Goal: Contribute content: Add original content to the website for others to see

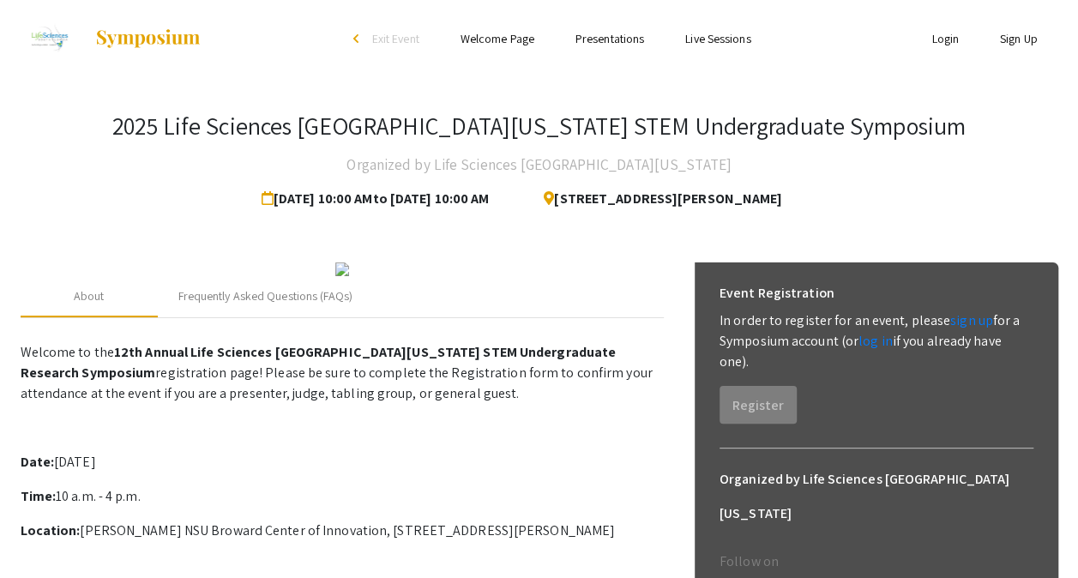
drag, startPoint x: 552, startPoint y: 201, endPoint x: 856, endPoint y: 199, distance: 303.6
click at [817, 199] on div "[STREET_ADDRESS][PERSON_NAME]" at bounding box center [665, 199] width 304 height 34
copy span "[STREET_ADDRESS][PERSON_NAME]"
click at [900, 208] on div "2025 Life Sciences South Florida STEM Undergraduate Symposium Organized by Life…" at bounding box center [540, 164] width 1038 height 105
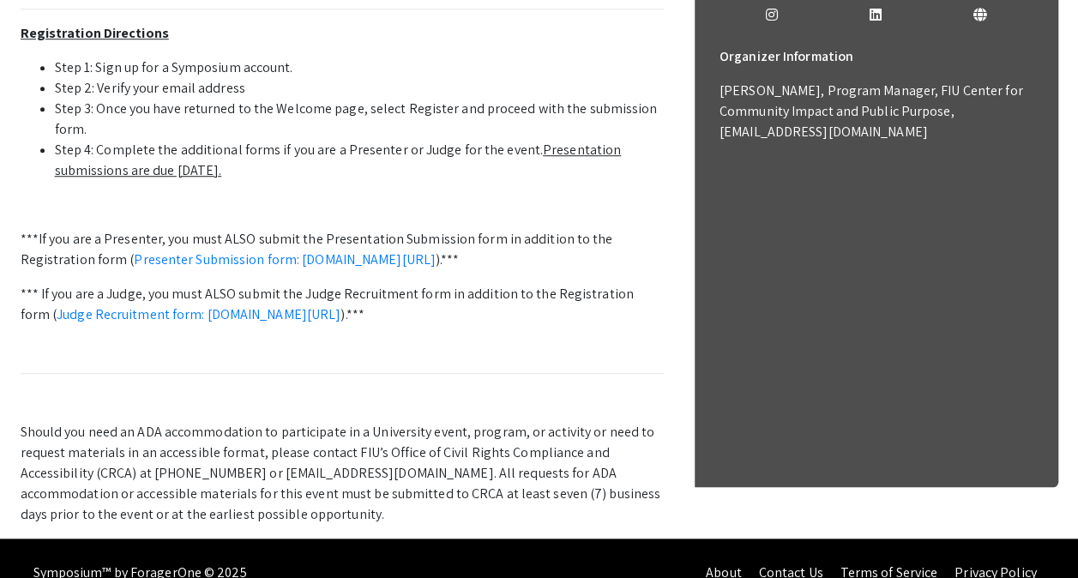
scroll to position [635, 0]
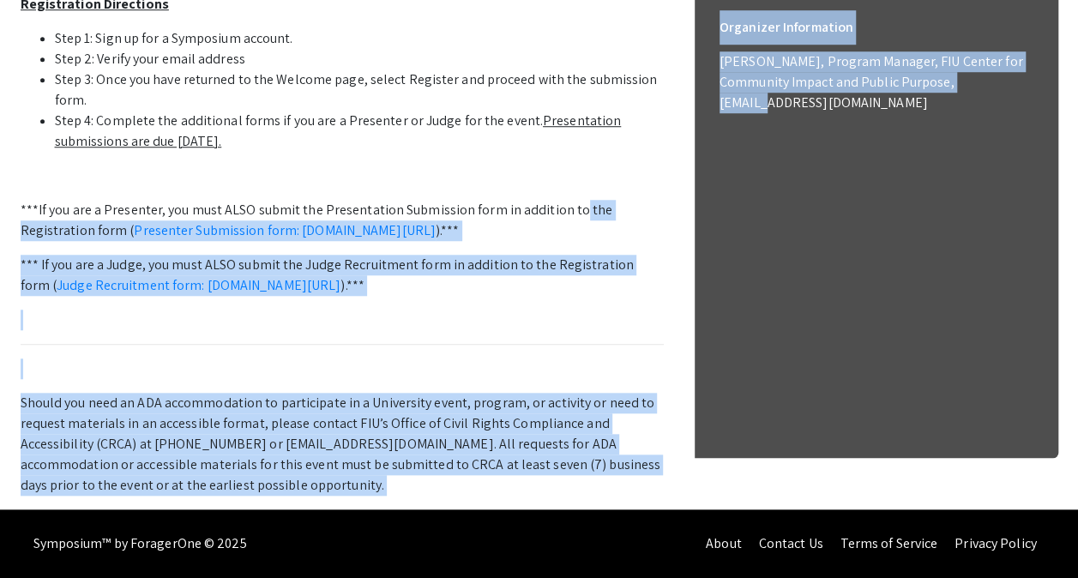
drag, startPoint x: 763, startPoint y: 446, endPoint x: 564, endPoint y: 324, distance: 233.3
click at [564, 324] on div "About Frequently Asked Questions (FAQs) Welcome to the 12th Annual Life Science…" at bounding box center [540, 70] width 1038 height 877
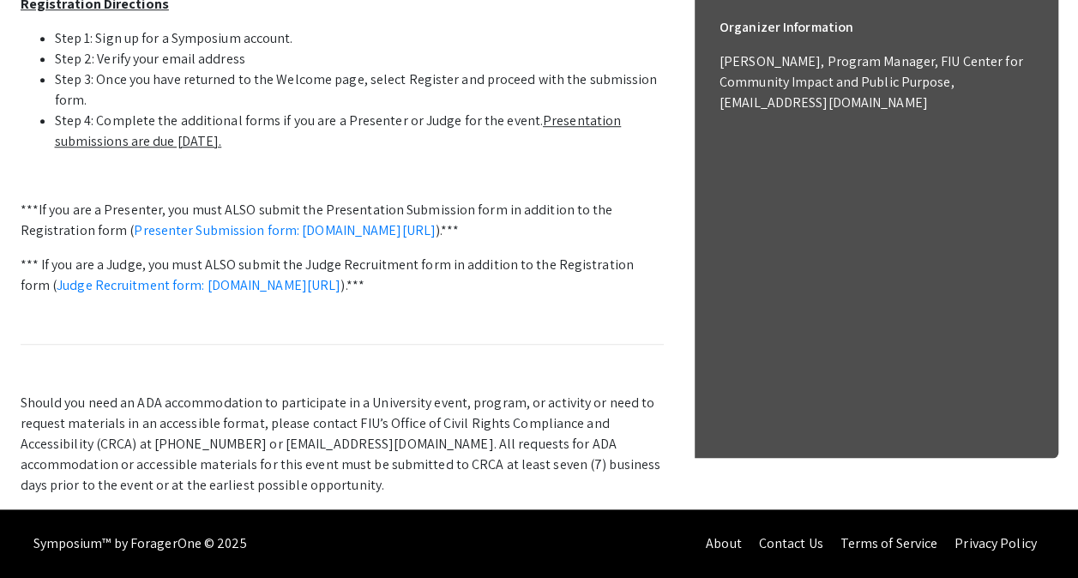
drag, startPoint x: 564, startPoint y: 324, endPoint x: 439, endPoint y: 284, distance: 131.6
click at [439, 284] on p "Welcome to the 12th Annual Life Sciences South Florida STEM Undergraduate Resea…" at bounding box center [342, 111] width 643 height 770
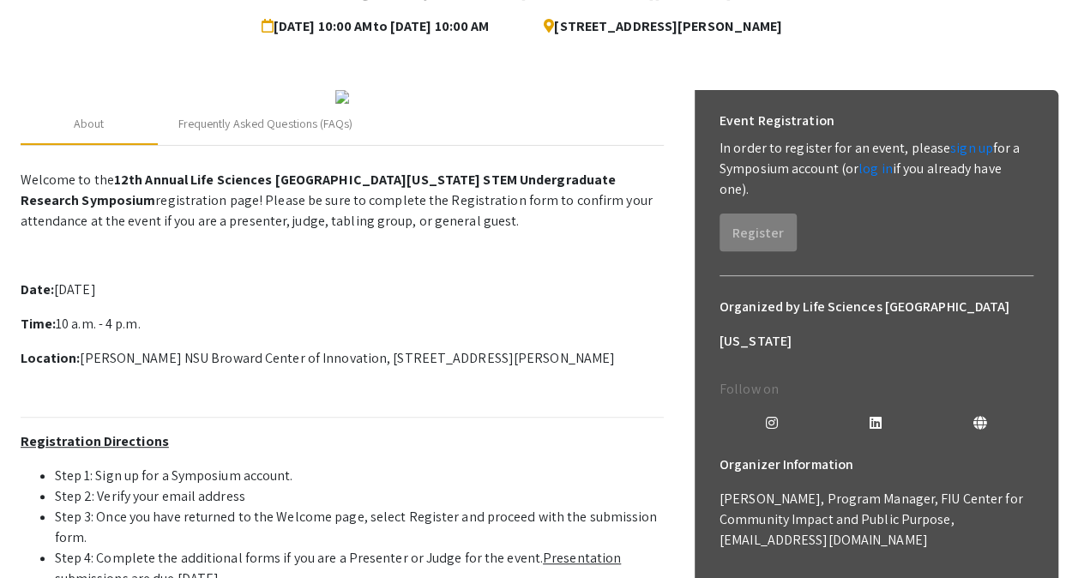
scroll to position [157, 0]
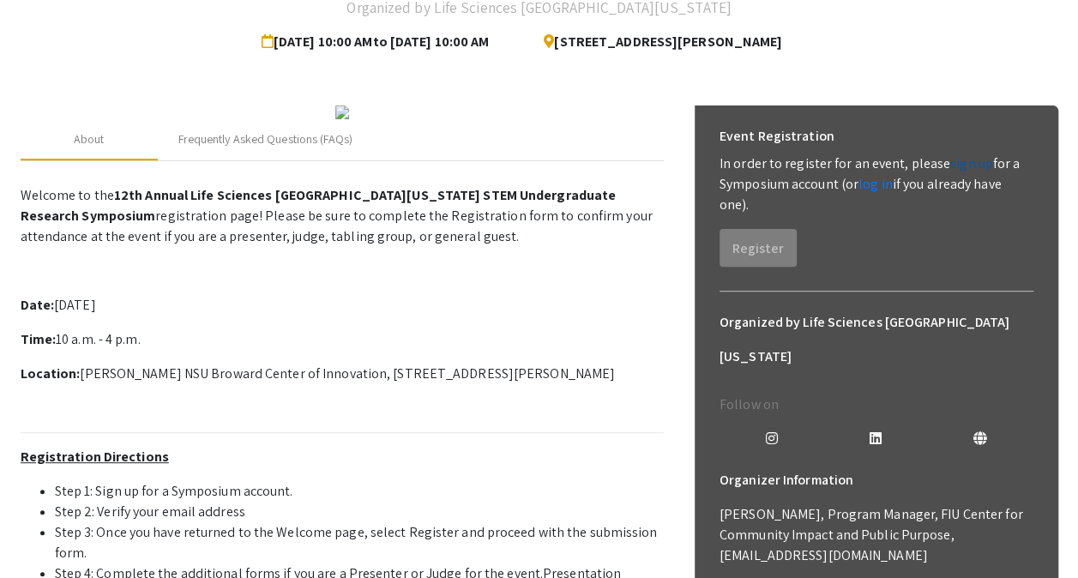
click at [954, 162] on link "sign up" at bounding box center [971, 163] width 43 height 18
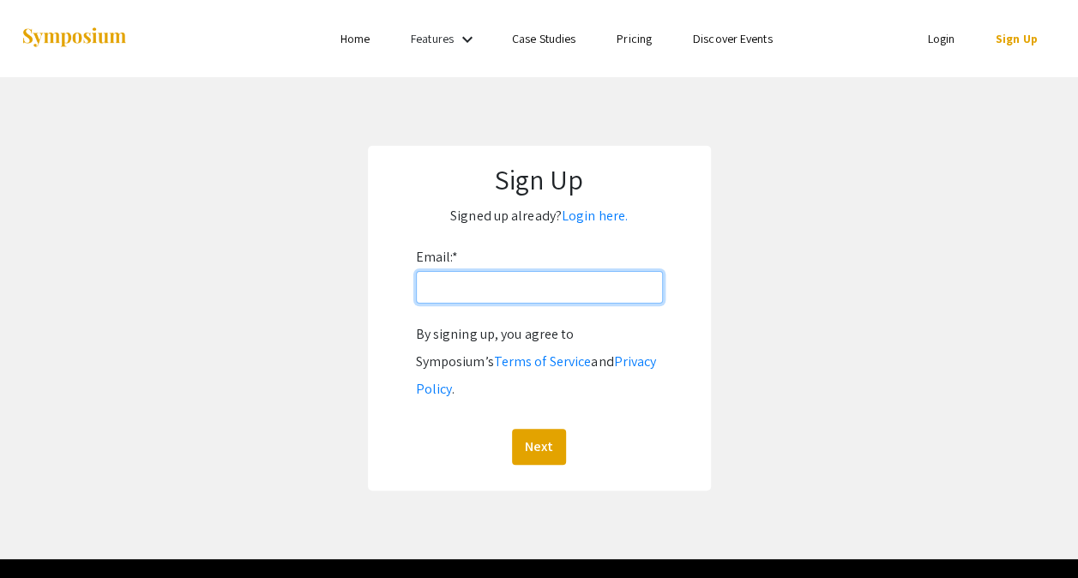
click at [498, 290] on input "Email: *" at bounding box center [539, 287] width 247 height 33
type input "[EMAIL_ADDRESS][DOMAIN_NAME]"
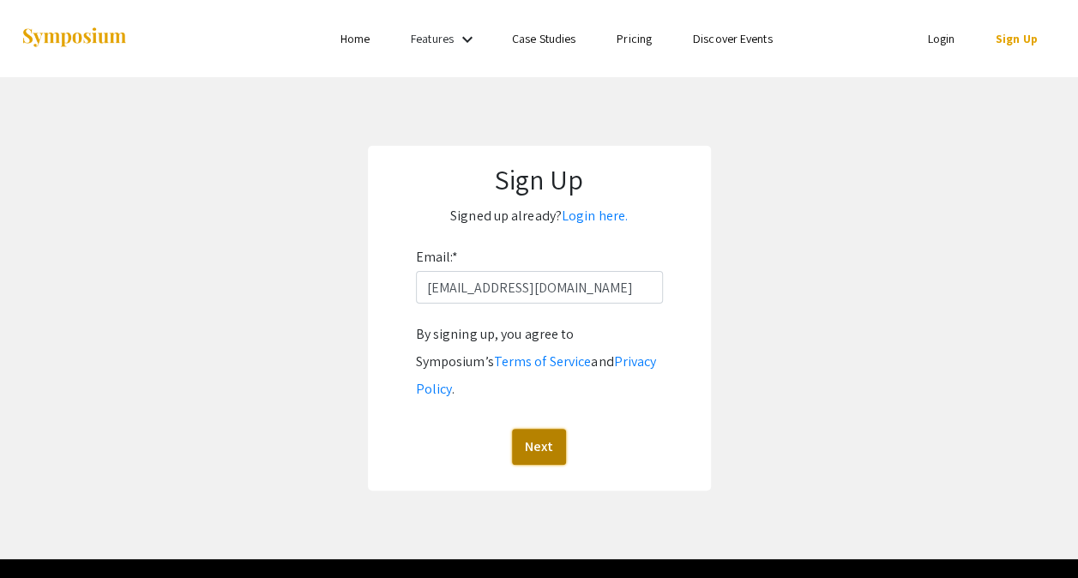
click at [549, 429] on button "Next" at bounding box center [539, 447] width 54 height 36
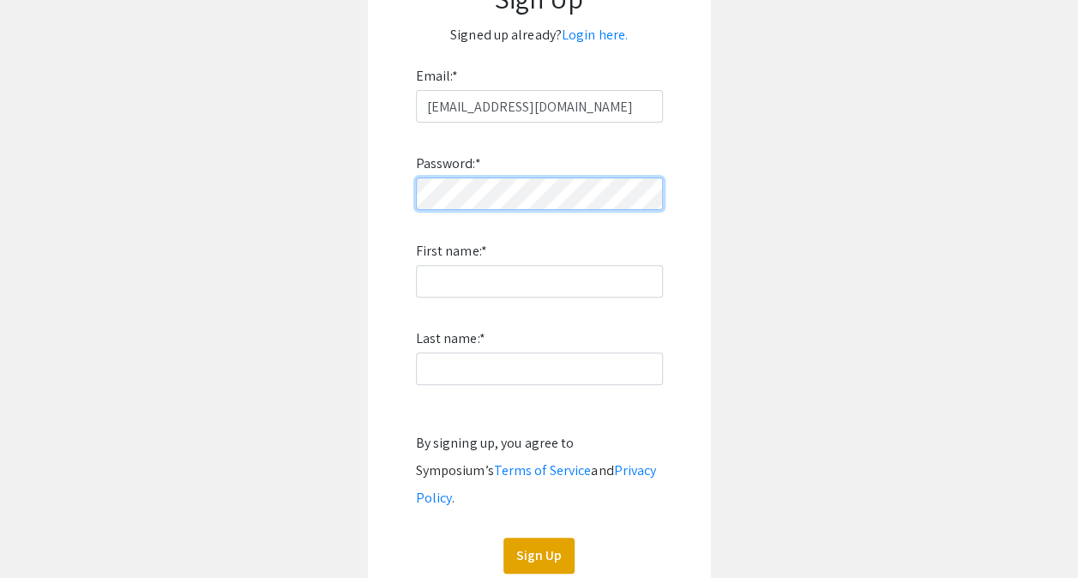
scroll to position [182, 0]
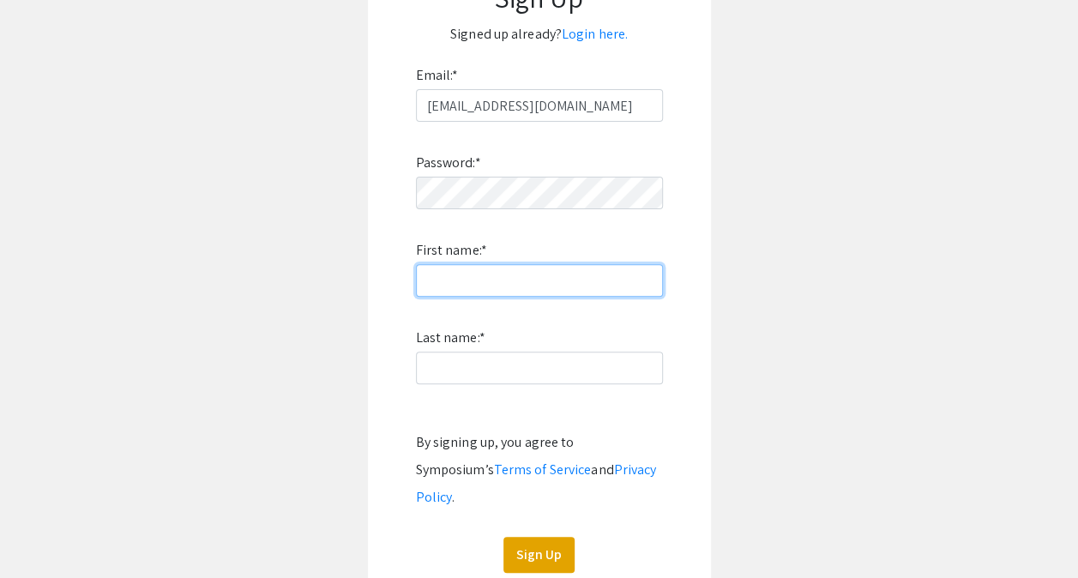
click at [552, 284] on input "First name: *" at bounding box center [539, 280] width 247 height 33
type input "[PERSON_NAME]"
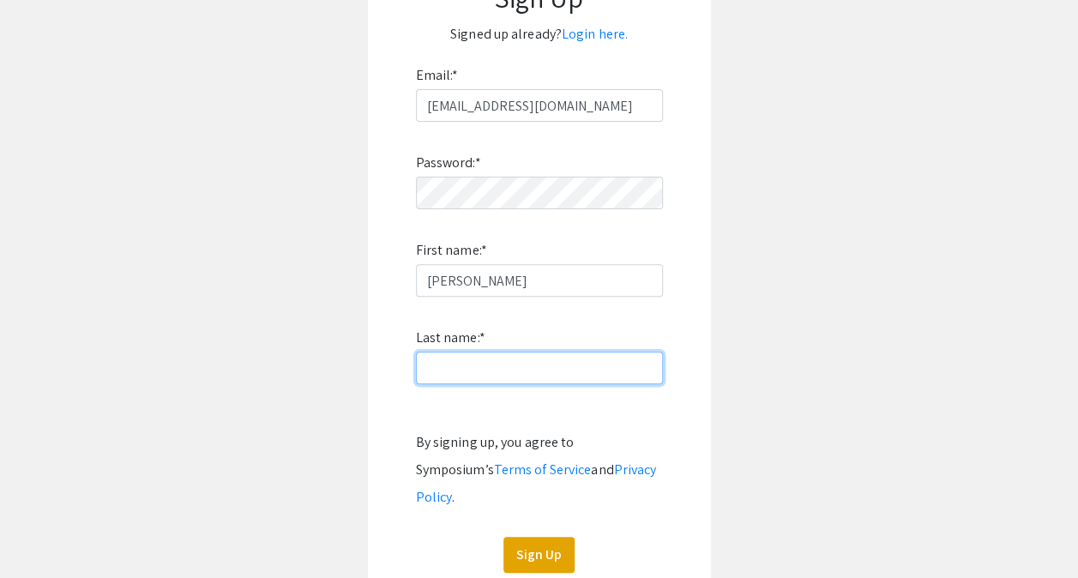
type input "[PERSON_NAME]"
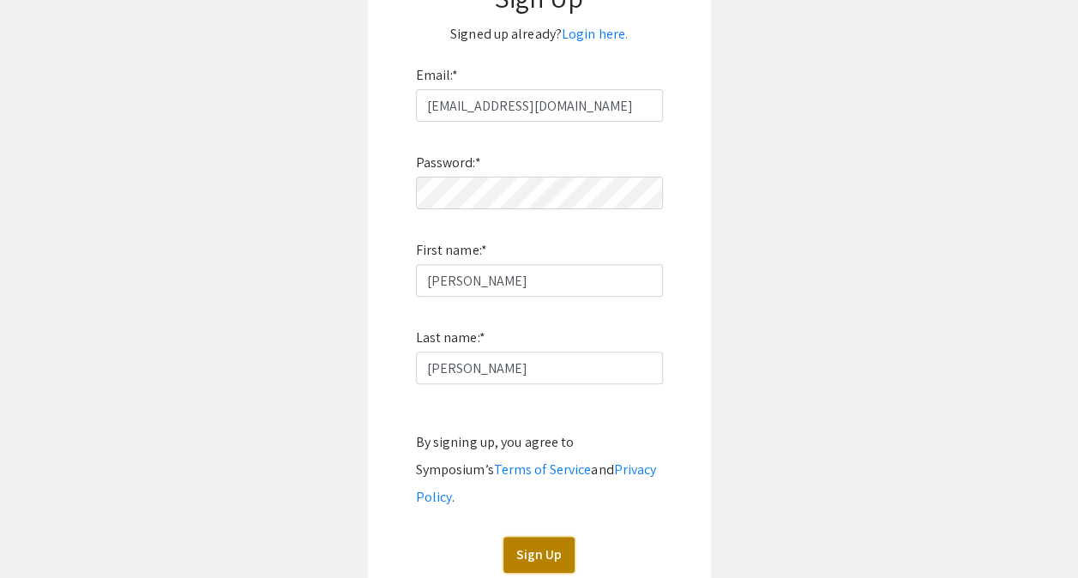
click at [546, 537] on button "Sign Up" at bounding box center [538, 555] width 71 height 36
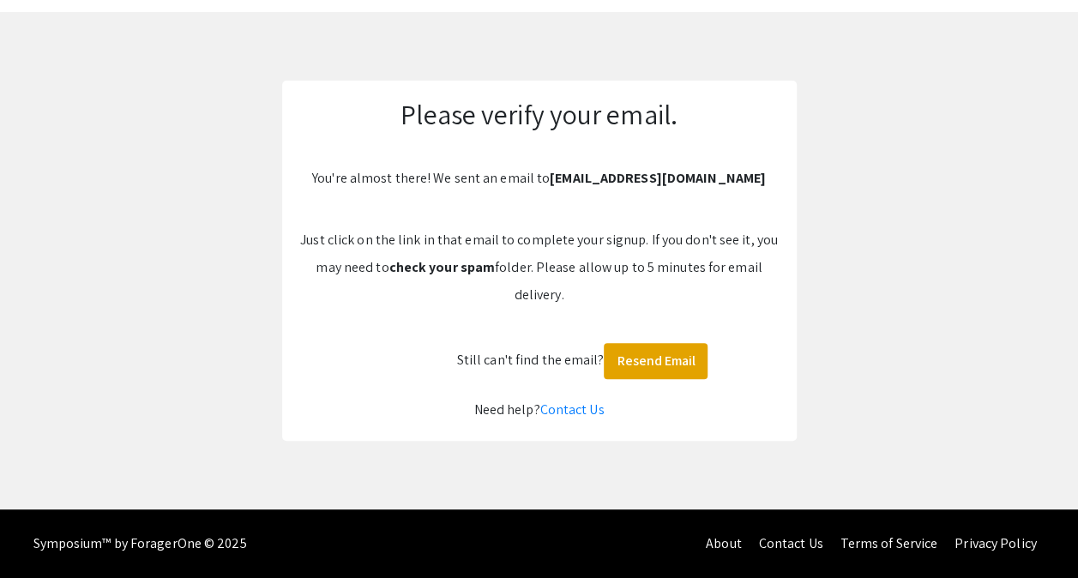
scroll to position [65, 0]
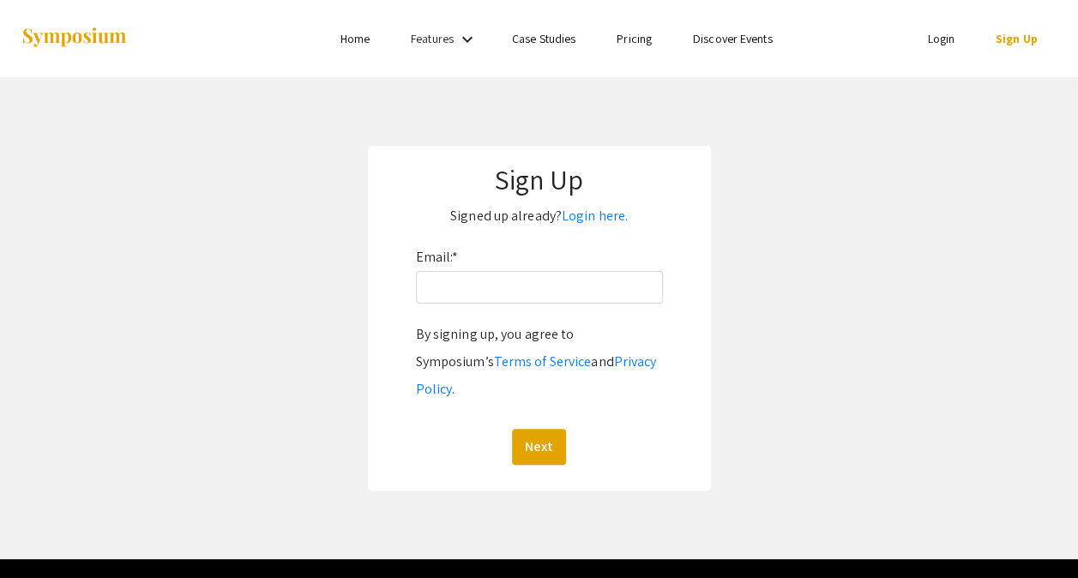
click at [501, 268] on div "Email: * By signing up, you agree to Symposium’s Terms of Service and Privacy P…" at bounding box center [539, 354] width 247 height 221
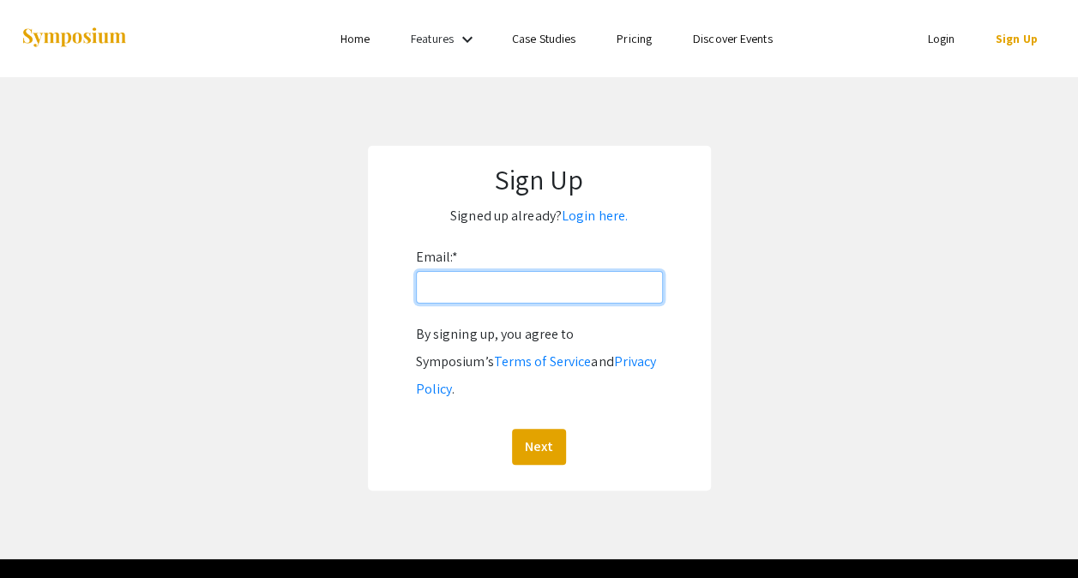
click at [470, 285] on input "Email: *" at bounding box center [539, 287] width 247 height 33
type input "[EMAIL_ADDRESS][DOMAIN_NAME]"
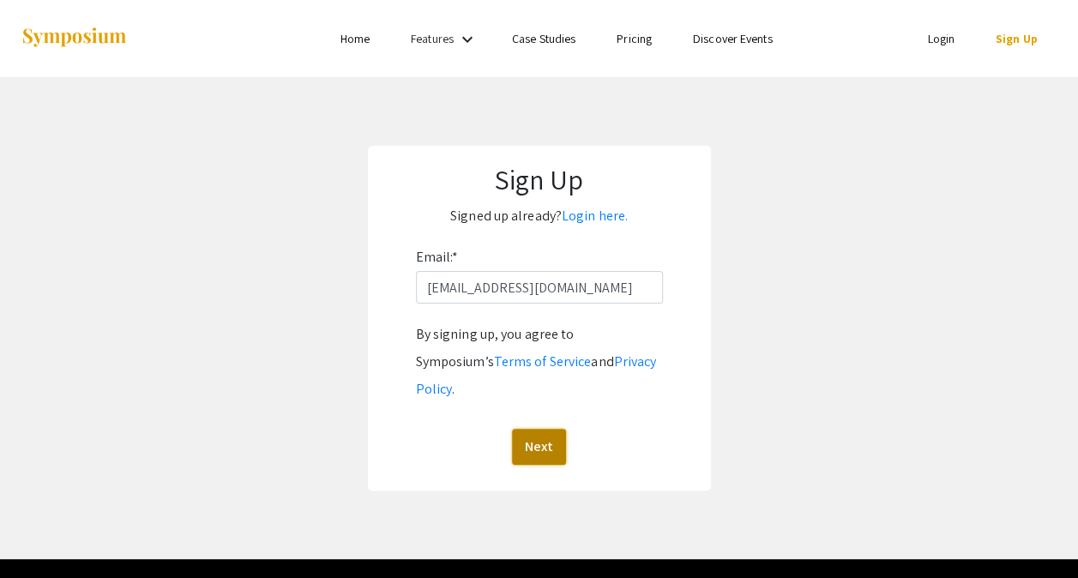
click at [553, 429] on button "Next" at bounding box center [539, 447] width 54 height 36
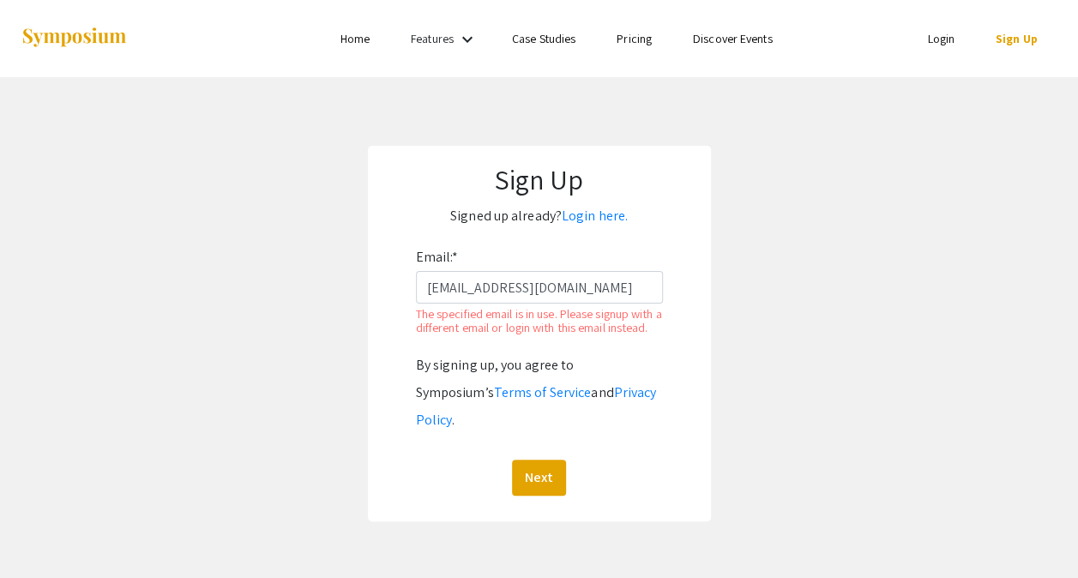
click at [931, 36] on link "Login" at bounding box center [940, 38] width 27 height 15
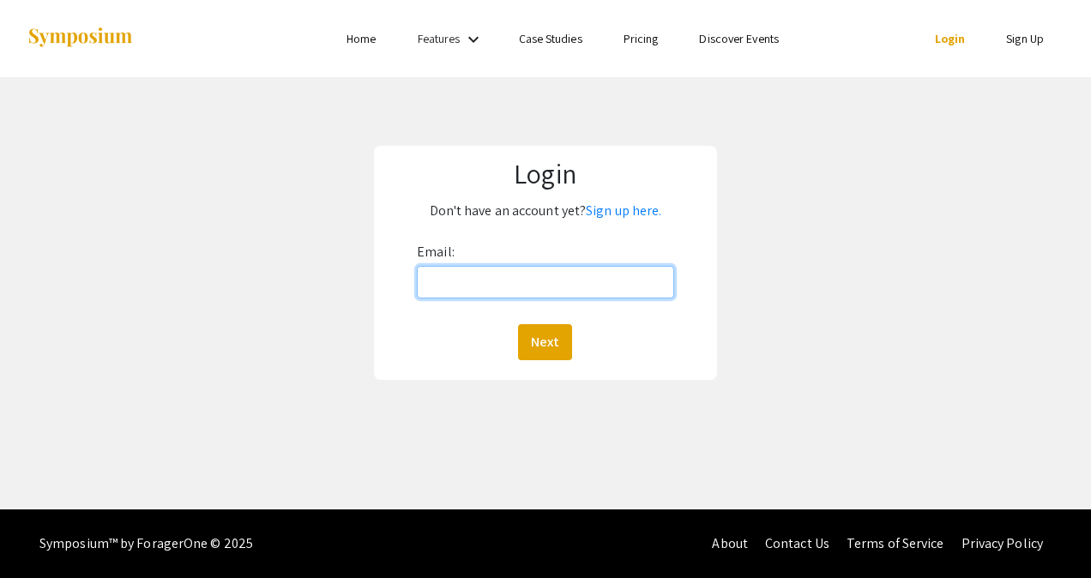
click at [573, 278] on input "Email:" at bounding box center [545, 282] width 257 height 33
type input "[EMAIL_ADDRESS][DOMAIN_NAME]"
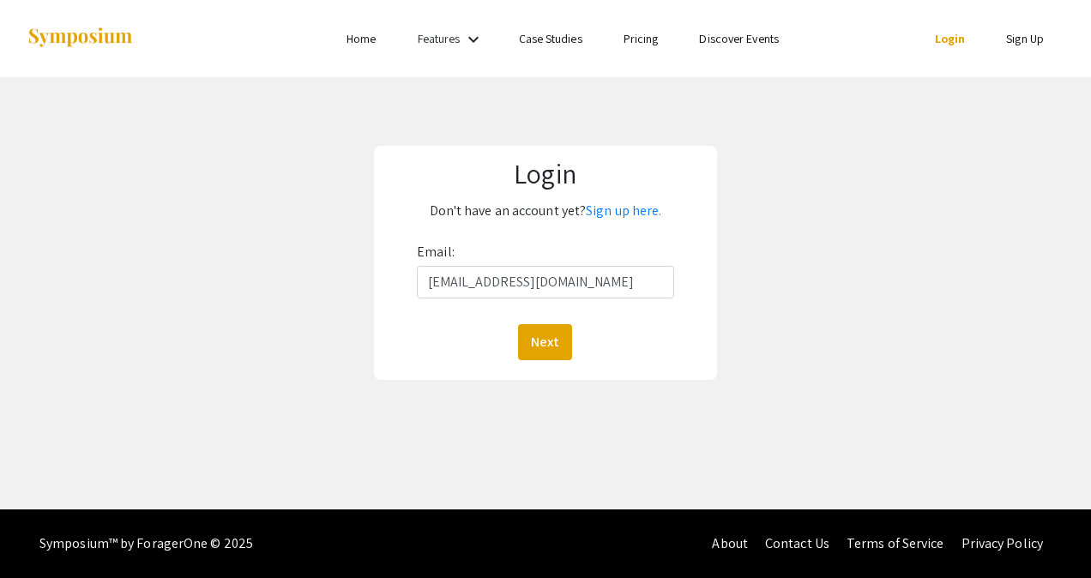
click at [516, 345] on div "Next" at bounding box center [545, 342] width 257 height 36
click at [546, 345] on button "Next" at bounding box center [545, 342] width 54 height 36
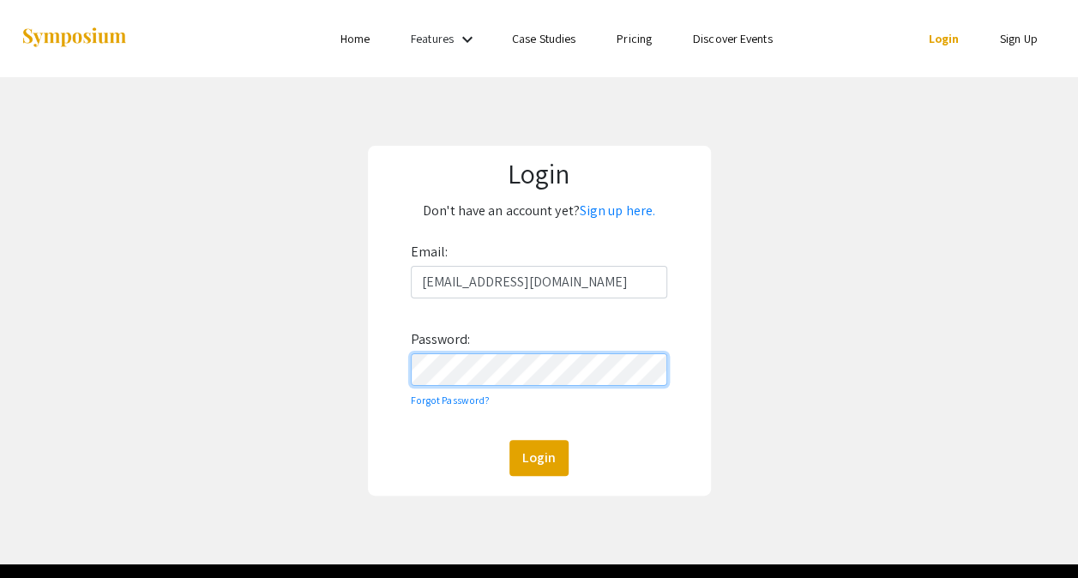
click at [509, 440] on button "Login" at bounding box center [538, 458] width 59 height 36
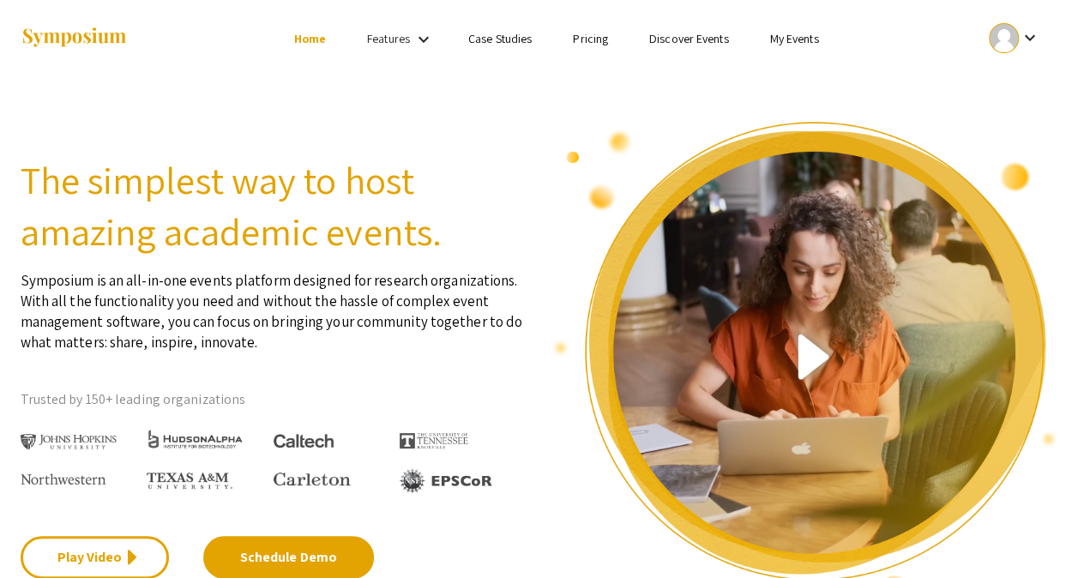
click at [1038, 33] on mat-icon "keyboard_arrow_down" at bounding box center [1029, 37] width 21 height 21
click at [970, 75] on div at bounding box center [539, 289] width 1078 height 578
click at [1029, 36] on mat-icon "keyboard_arrow_down" at bounding box center [1029, 37] width 21 height 21
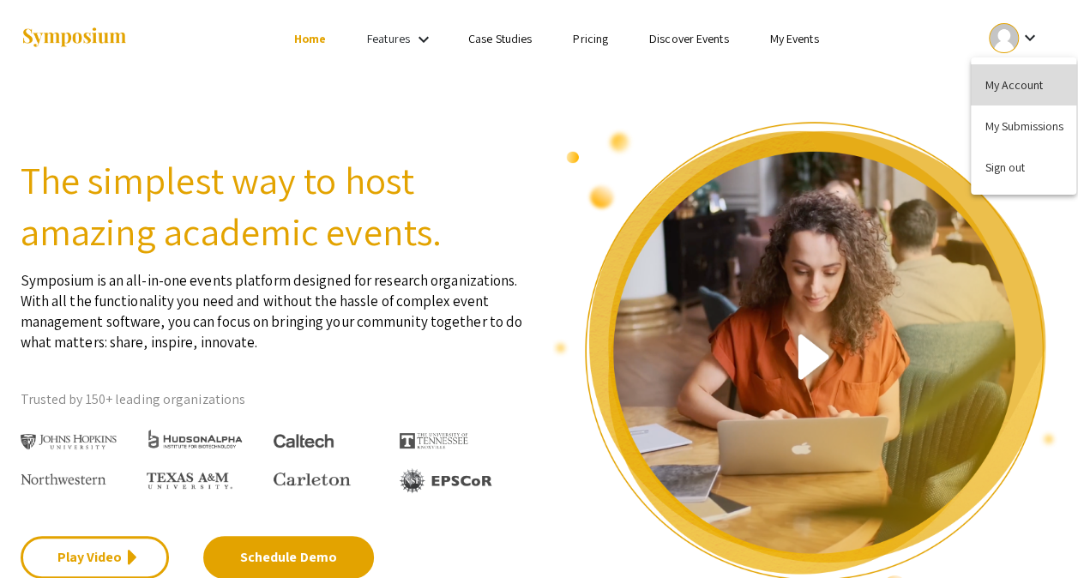
click at [1014, 93] on button "My Account" at bounding box center [1023, 84] width 105 height 41
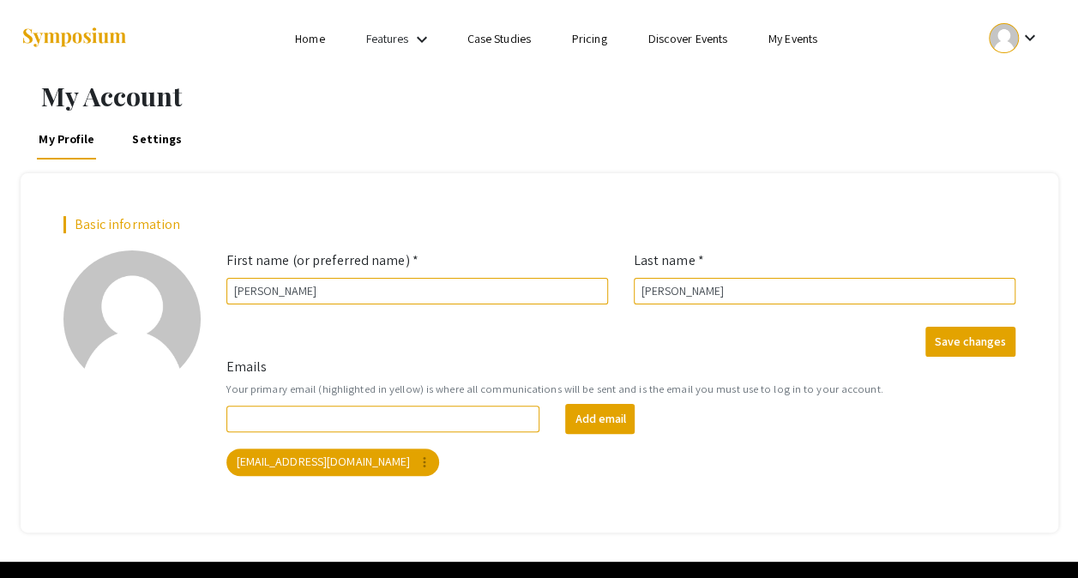
click at [305, 47] on li "Home" at bounding box center [309, 38] width 70 height 21
click at [312, 41] on link "Home" at bounding box center [309, 38] width 29 height 15
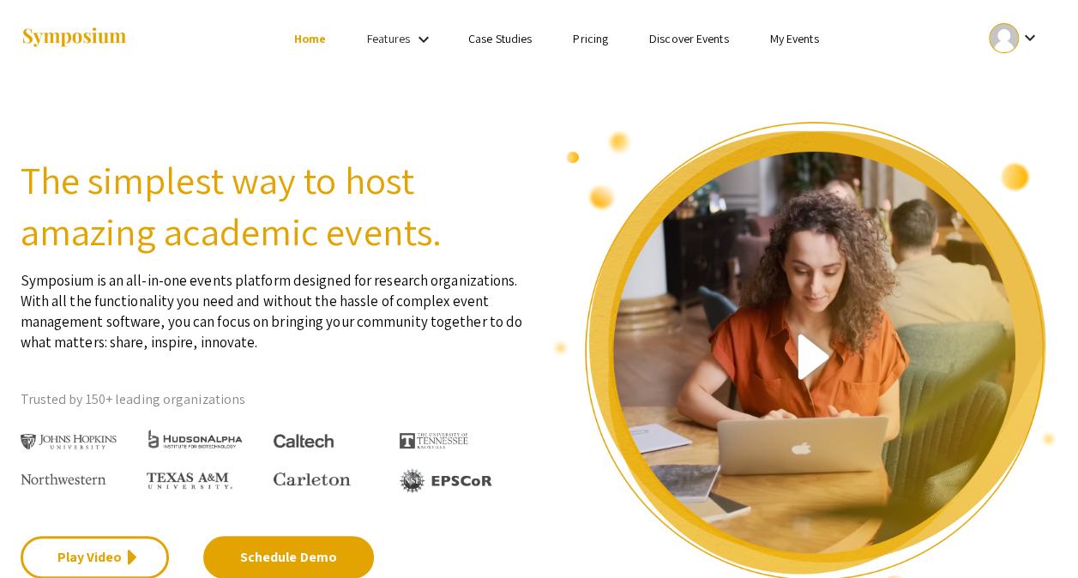
click at [1013, 39] on div at bounding box center [1004, 38] width 30 height 30
click at [1009, 86] on button "My Account" at bounding box center [1023, 84] width 105 height 41
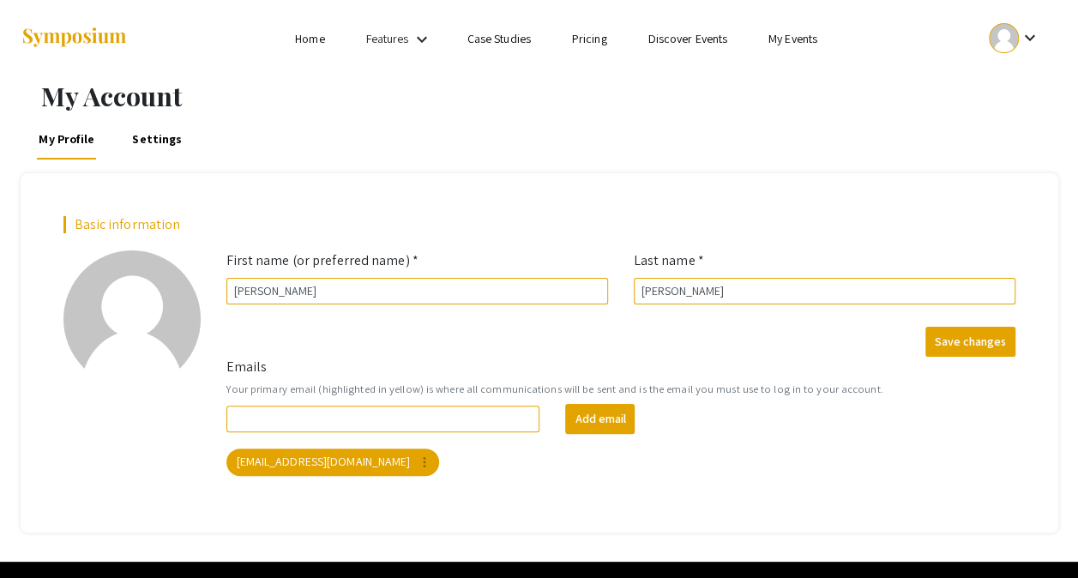
click at [300, 45] on link "Home" at bounding box center [309, 38] width 29 height 15
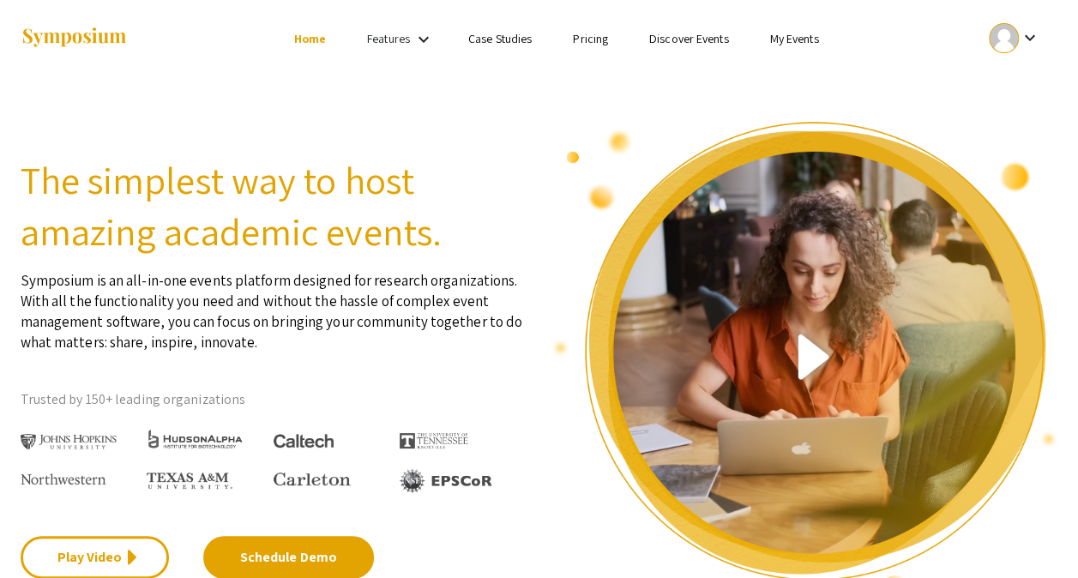
click at [793, 32] on link "My Events" at bounding box center [793, 38] width 49 height 15
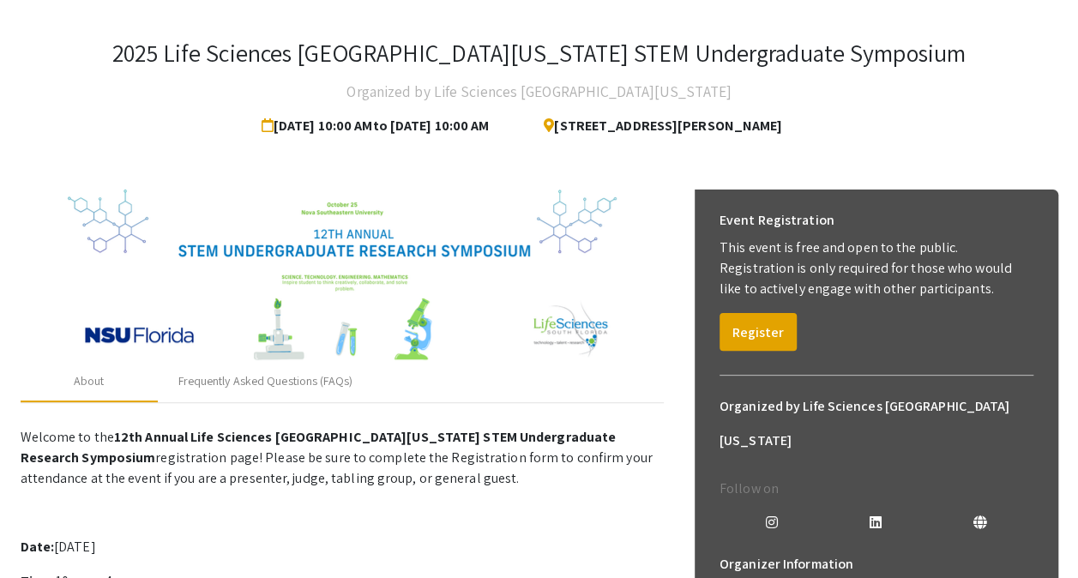
scroll to position [79, 0]
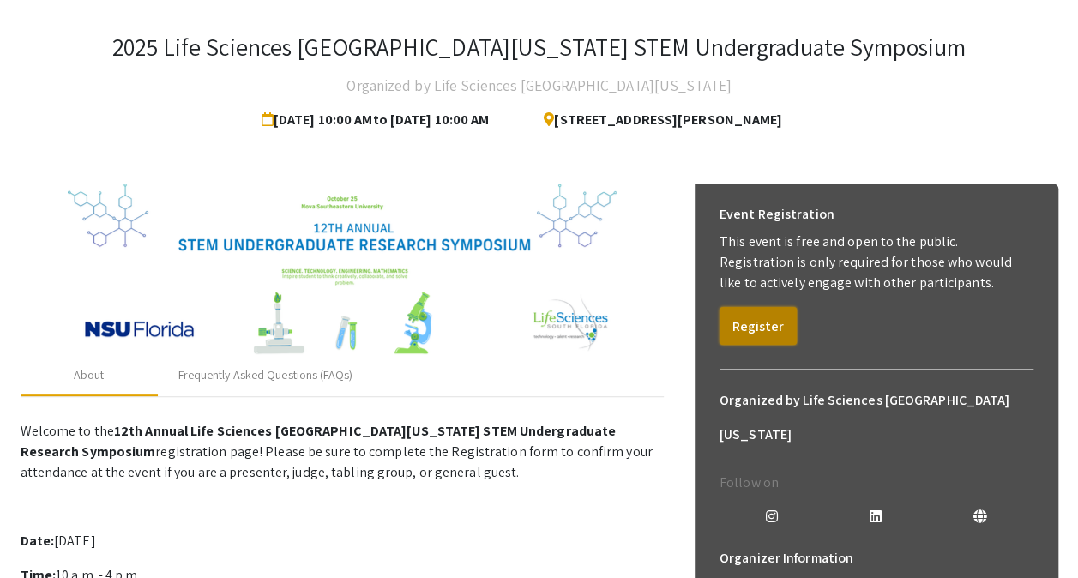
click at [751, 310] on button "Register" at bounding box center [758, 326] width 77 height 38
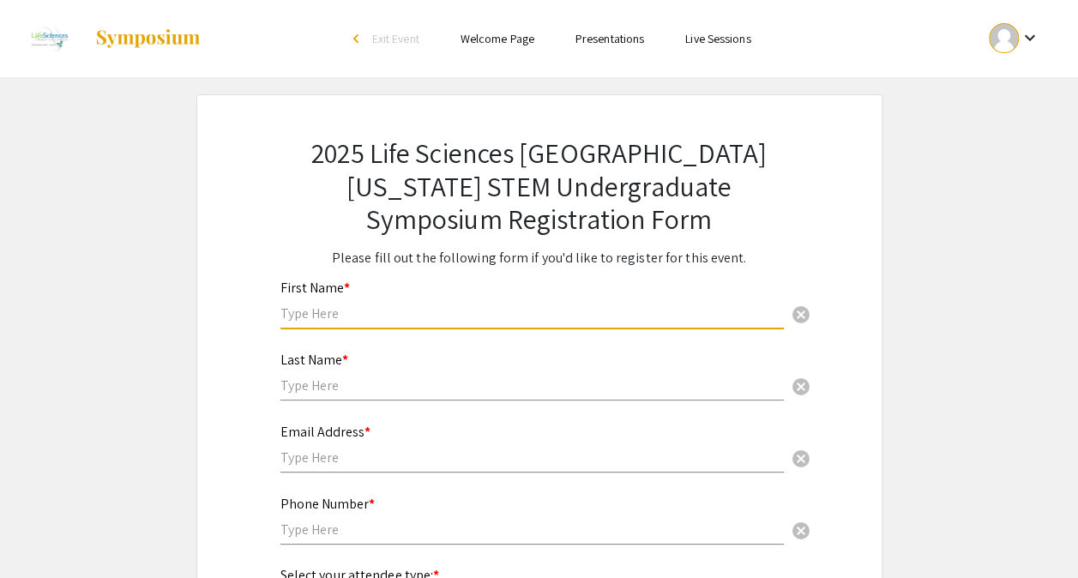
click at [653, 313] on input "text" at bounding box center [531, 313] width 503 height 18
type input "Zach"
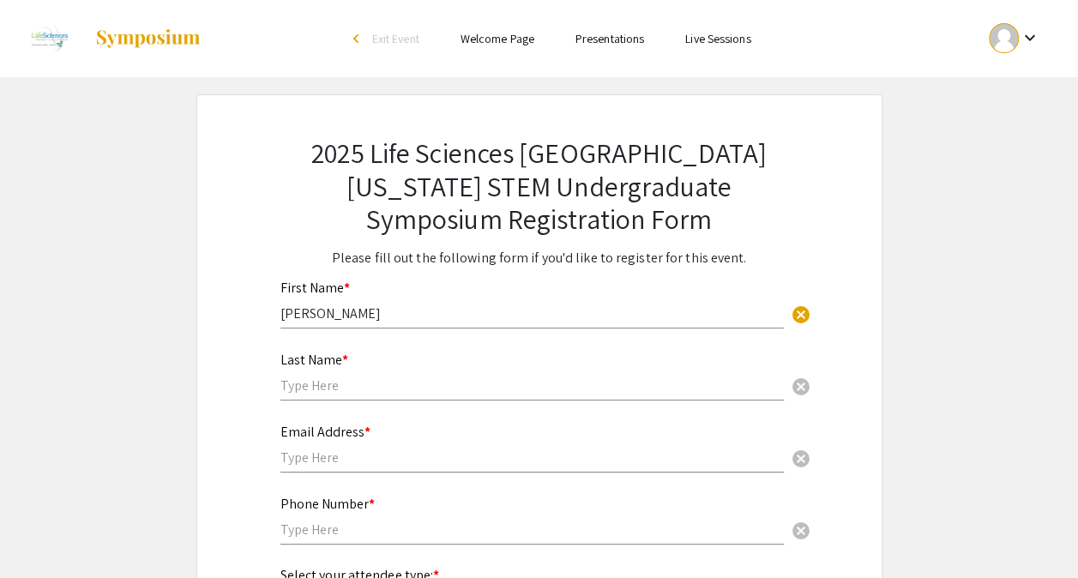
click at [509, 400] on div "Last Name * cancel" at bounding box center [531, 367] width 503 height 65
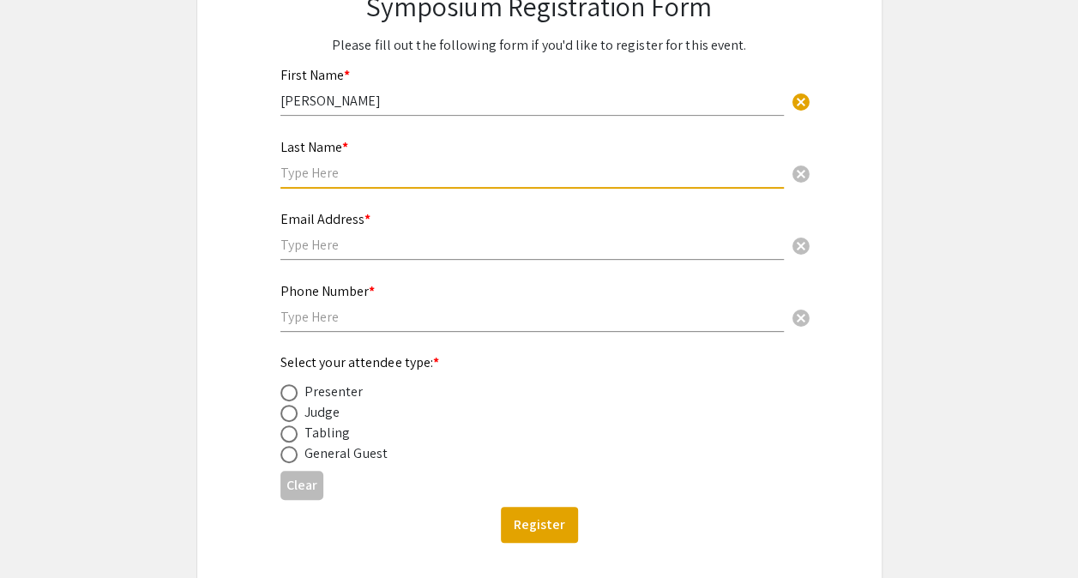
scroll to position [209, 0]
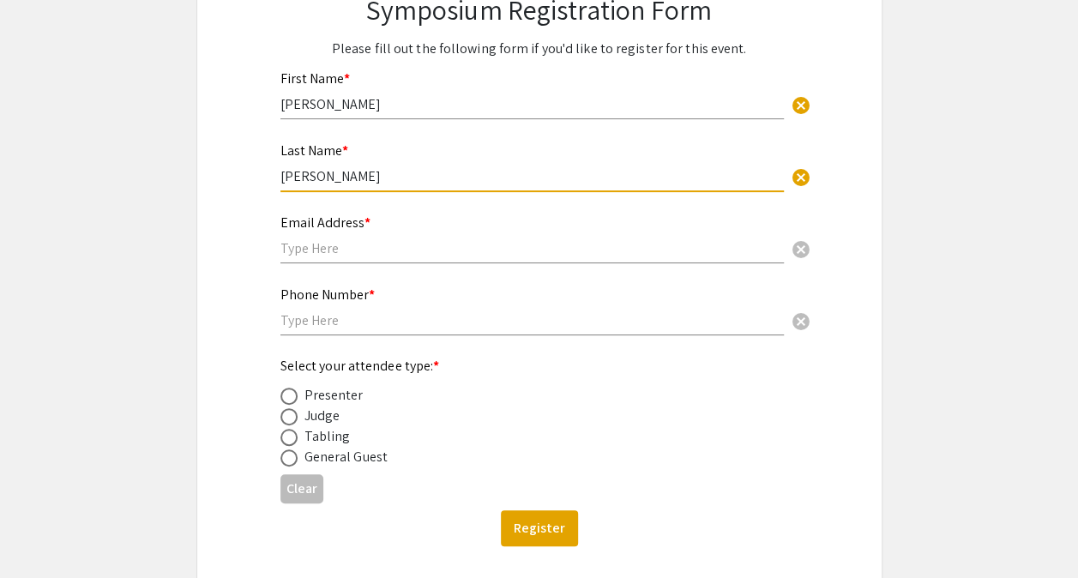
type input "Nguyen"
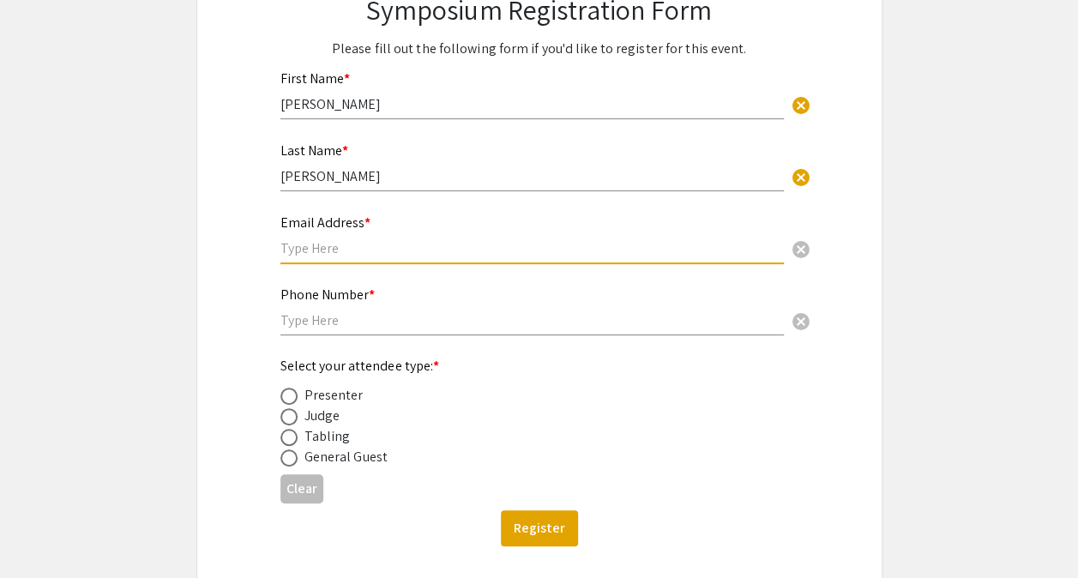
click at [459, 244] on input "text" at bounding box center [531, 248] width 503 height 18
type input "znguyen1100@eagle.fgcu.edu"
click at [379, 319] on input "text" at bounding box center [531, 320] width 503 height 18
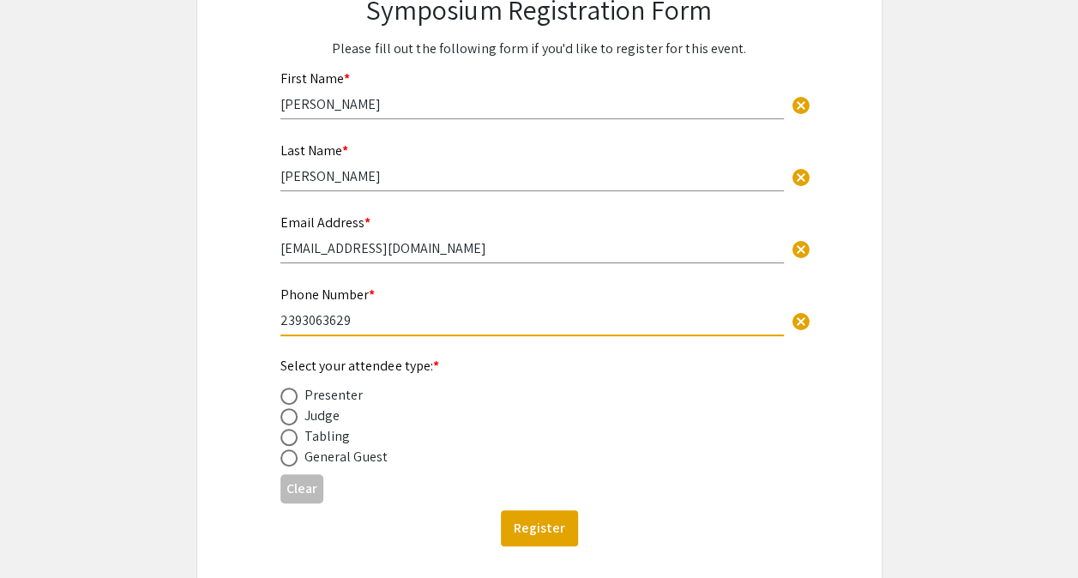
type input "2393063629"
click at [288, 400] on span at bounding box center [288, 396] width 17 height 17
click at [288, 400] on input "radio" at bounding box center [288, 396] width 17 height 17
radio input "true"
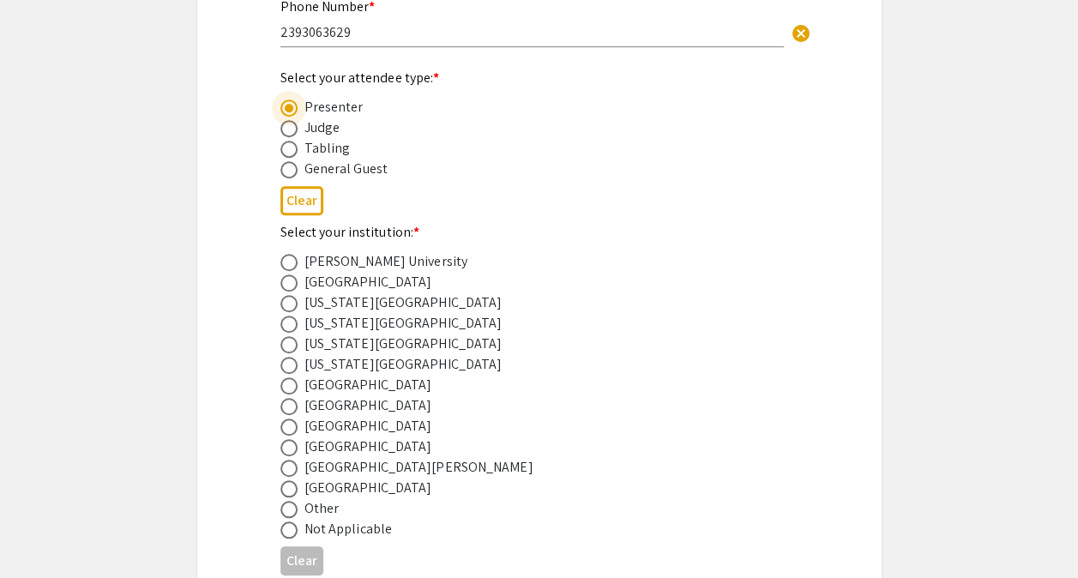
scroll to position [528, 0]
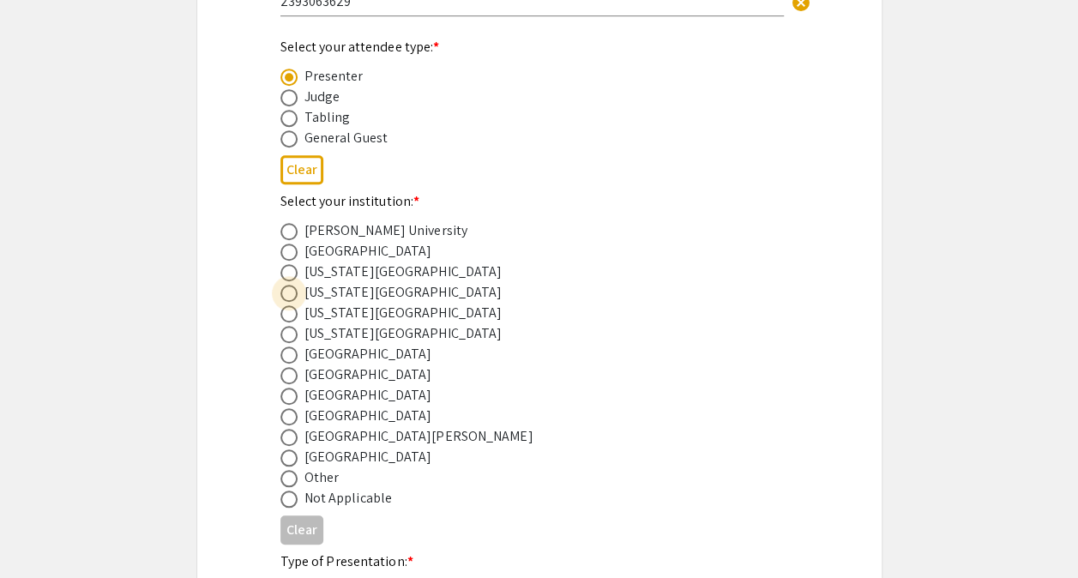
click at [296, 292] on span at bounding box center [288, 293] width 17 height 17
click at [296, 292] on input "radio" at bounding box center [288, 293] width 17 height 17
radio input "true"
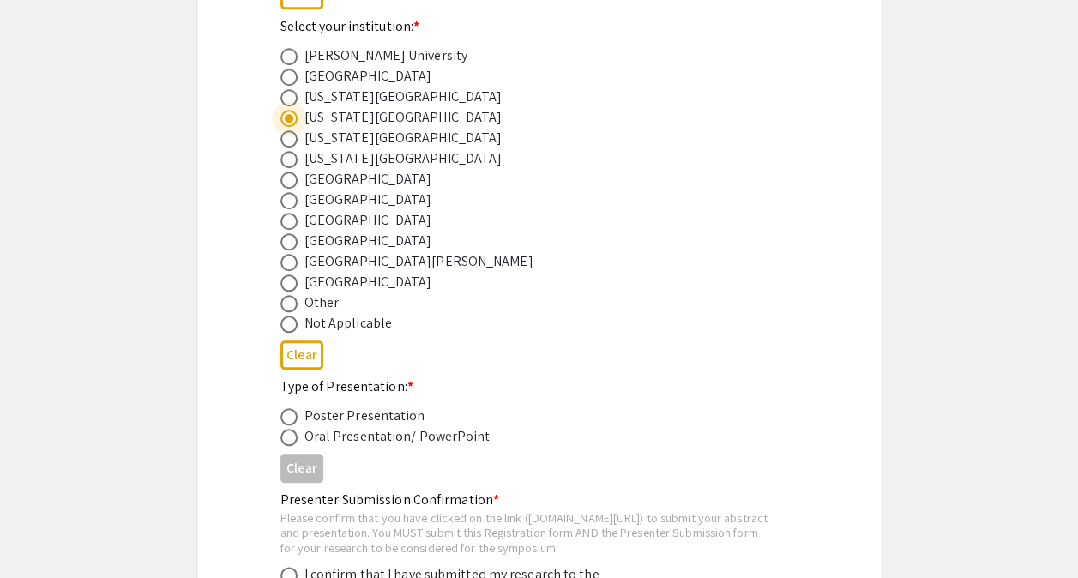
click at [285, 415] on span at bounding box center [288, 416] width 17 height 17
click at [285, 415] on input "radio" at bounding box center [288, 416] width 17 height 17
radio input "true"
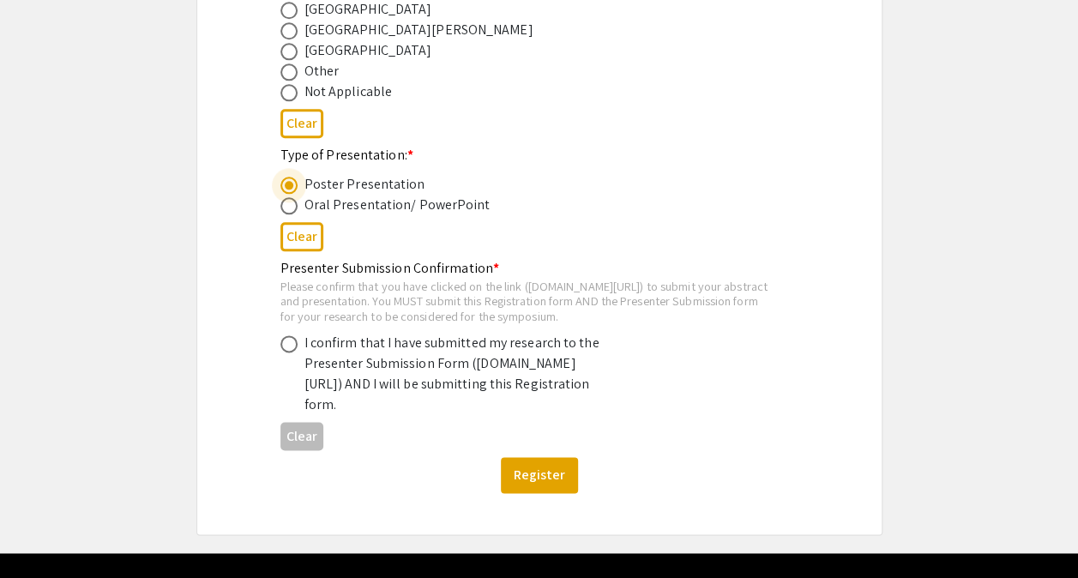
scroll to position [938, 0]
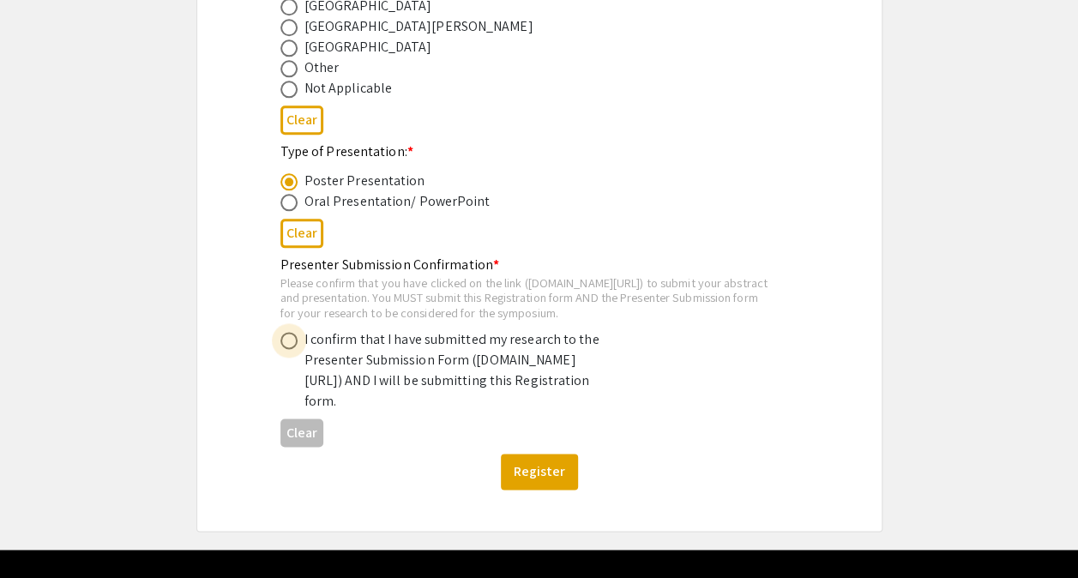
click at [289, 349] on span at bounding box center [288, 340] width 17 height 17
click at [289, 349] on input "radio" at bounding box center [288, 340] width 17 height 17
radio input "true"
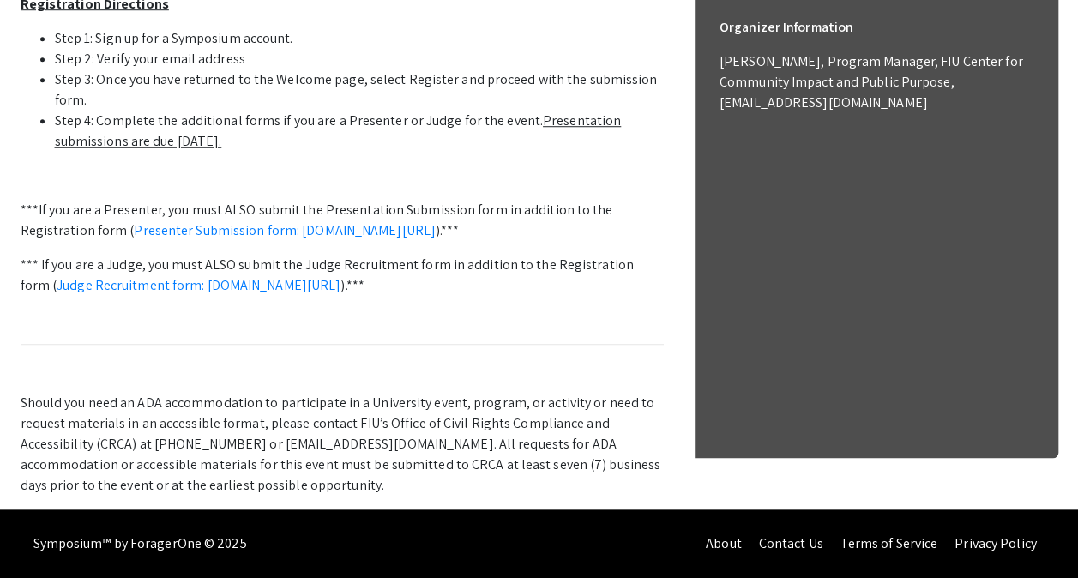
scroll to position [787, 0]
click at [335, 221] on link "Presenter Submission form: [DOMAIN_NAME][URL]" at bounding box center [285, 230] width 302 height 18
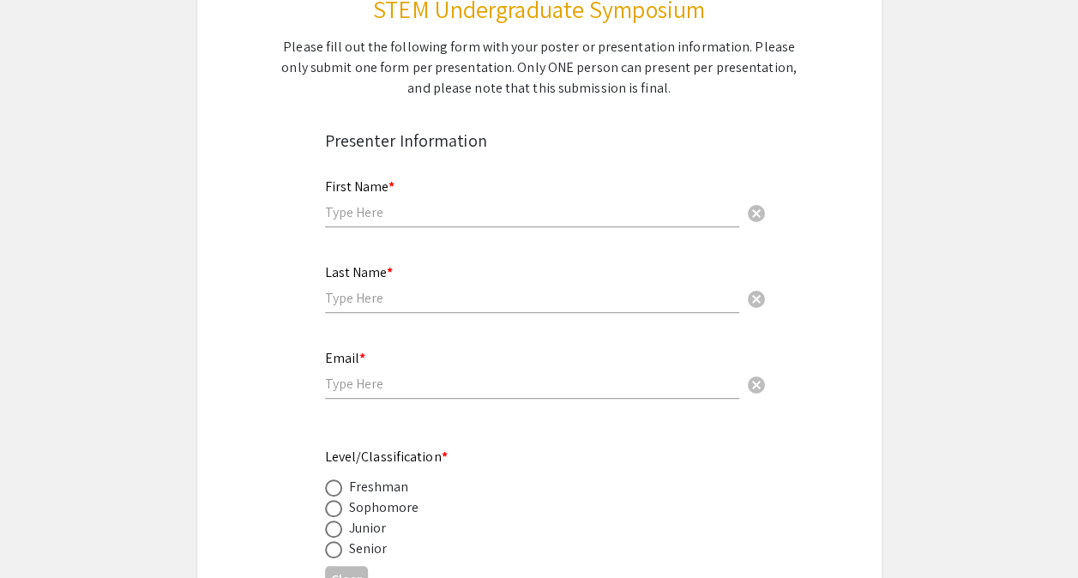
scroll to position [291, 0]
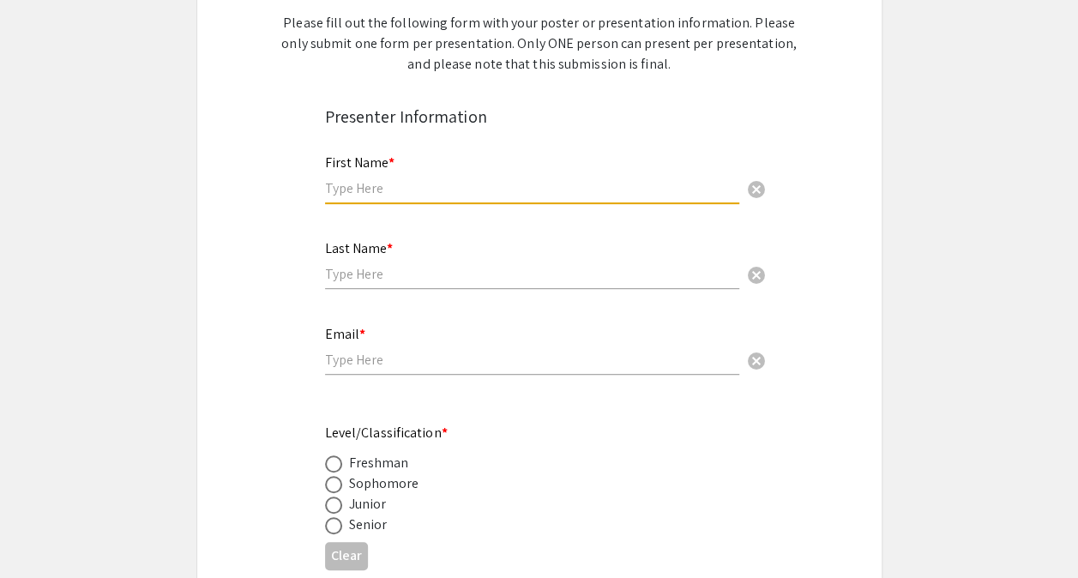
click at [484, 181] on input "text" at bounding box center [532, 188] width 414 height 18
type input "[PERSON_NAME]"
click at [371, 369] on input "email" at bounding box center [532, 360] width 414 height 18
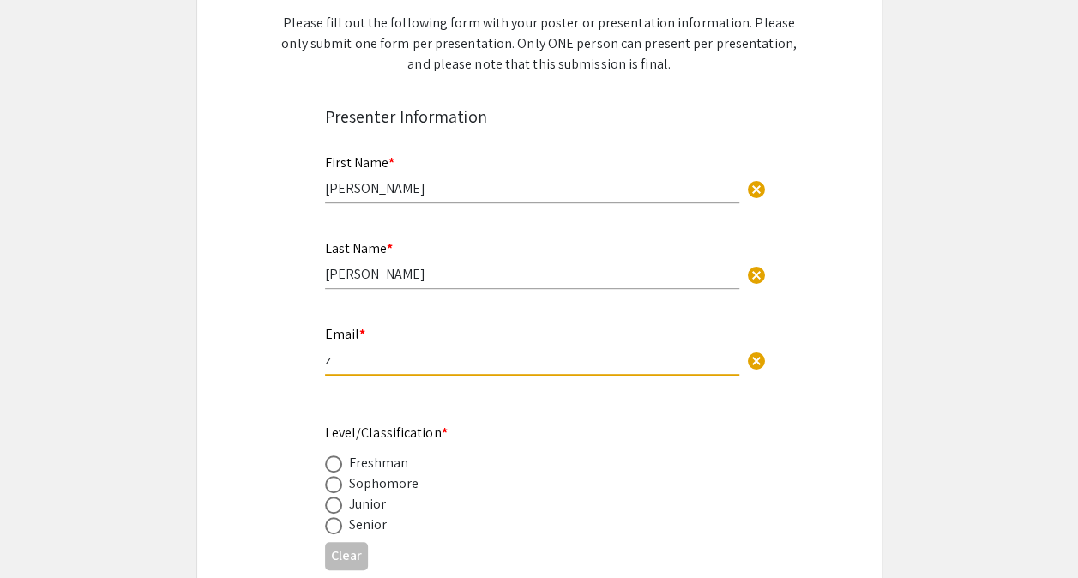
type input "[EMAIL_ADDRESS][DOMAIN_NAME]"
click at [490, 417] on app-form-preview-presenter-fields "First Name * [PERSON_NAME] cancel This field is required. Last Name * [PERSON_N…" at bounding box center [539, 573] width 429 height 871
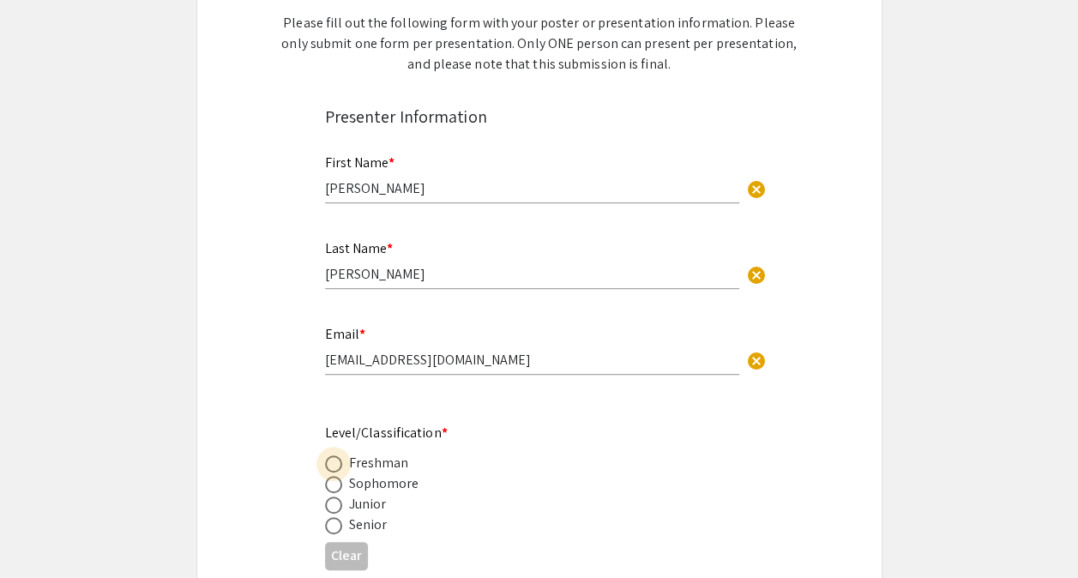
click at [333, 468] on span at bounding box center [333, 463] width 17 height 17
click at [333, 468] on input "radio" at bounding box center [333, 463] width 17 height 17
radio input "true"
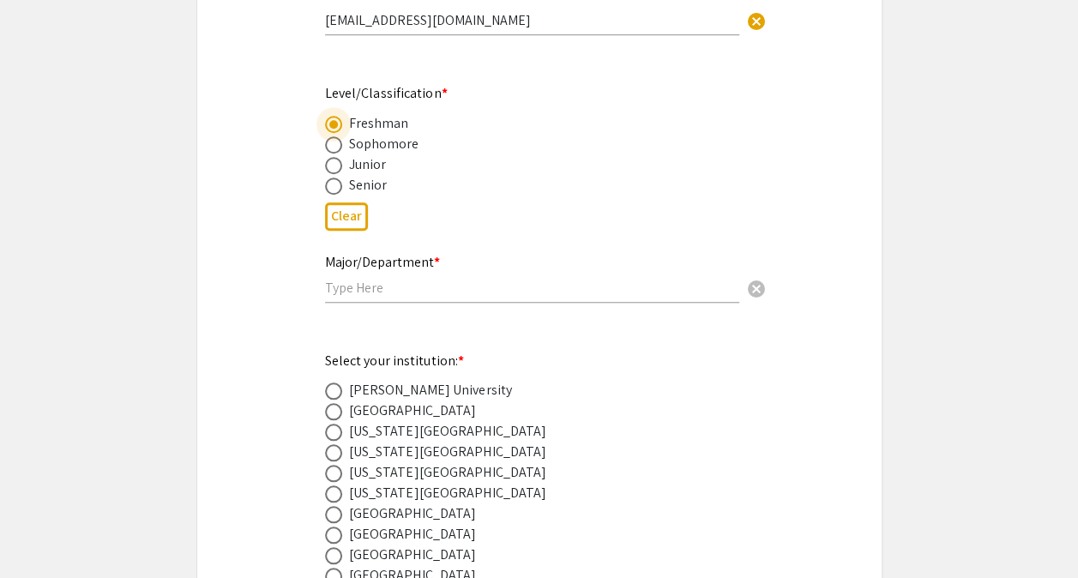
scroll to position [682, 0]
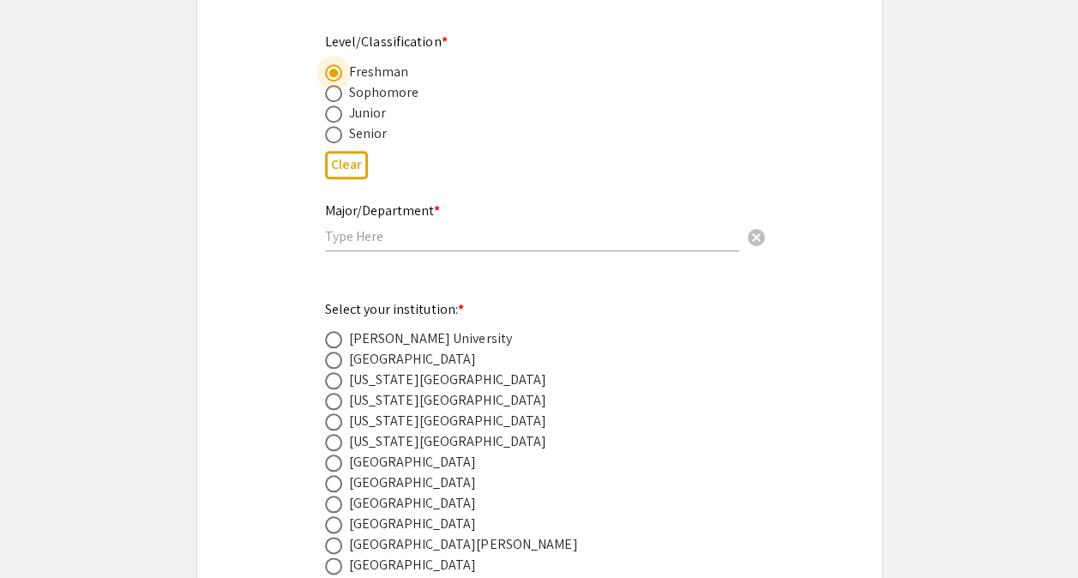
click at [534, 226] on div "Major/Department * cancel" at bounding box center [532, 218] width 414 height 65
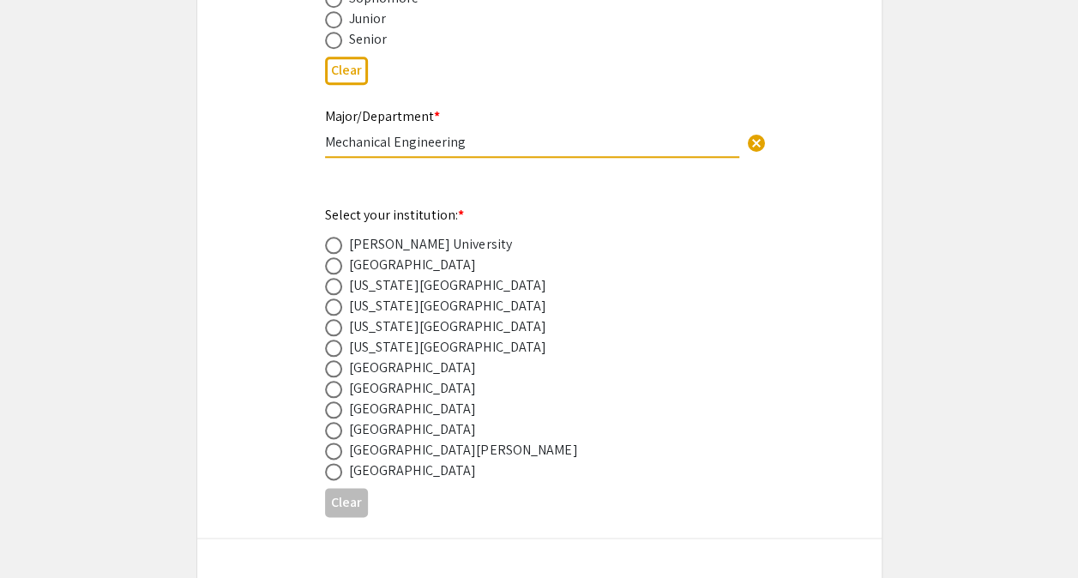
scroll to position [789, 0]
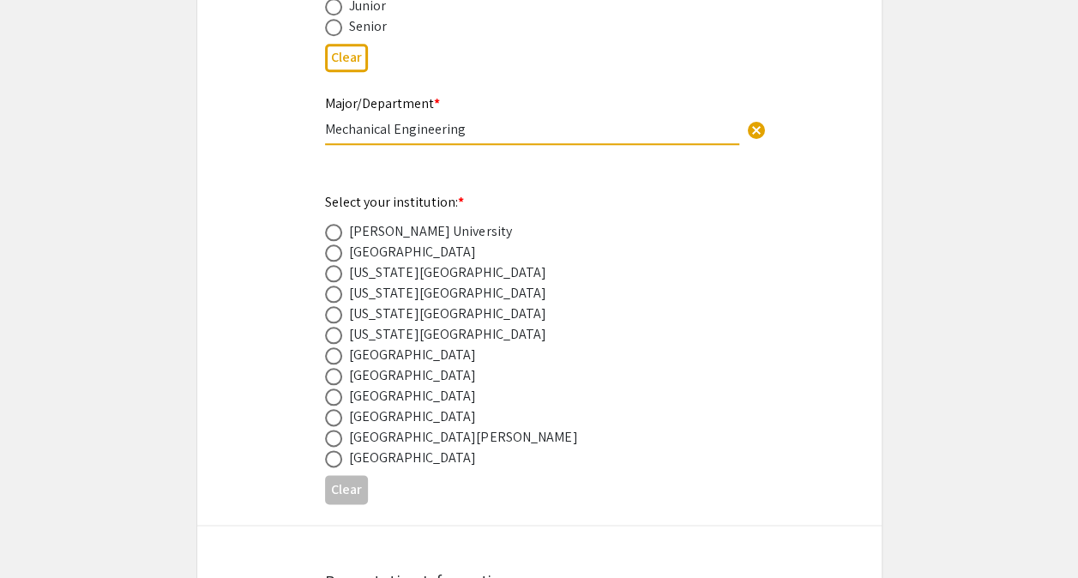
type input "Mechanical Engineering"
click at [327, 299] on span at bounding box center [333, 294] width 17 height 17
click at [327, 299] on input "radio" at bounding box center [333, 294] width 17 height 17
radio input "true"
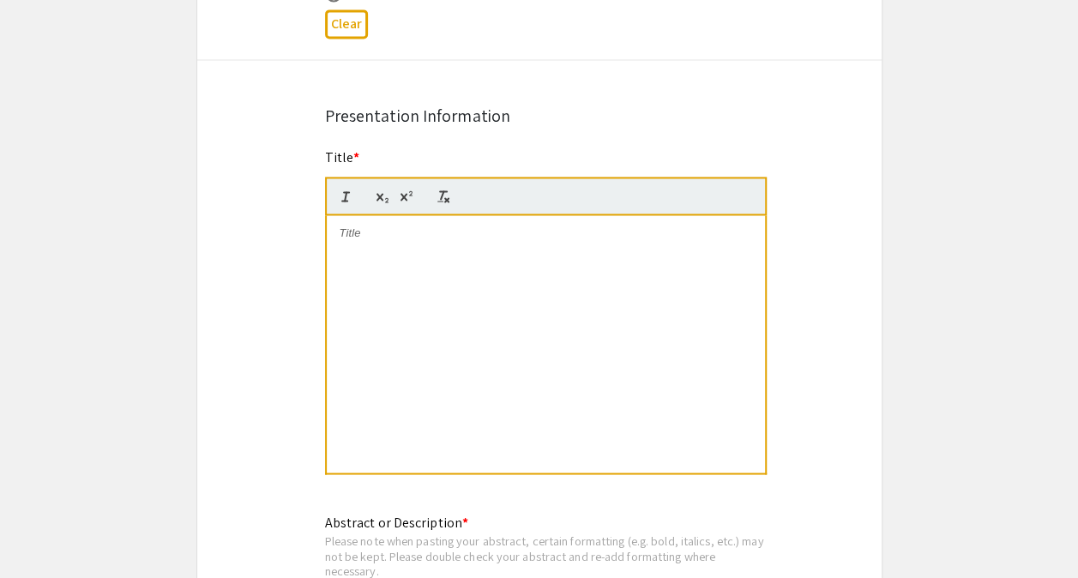
scroll to position [1256, 0]
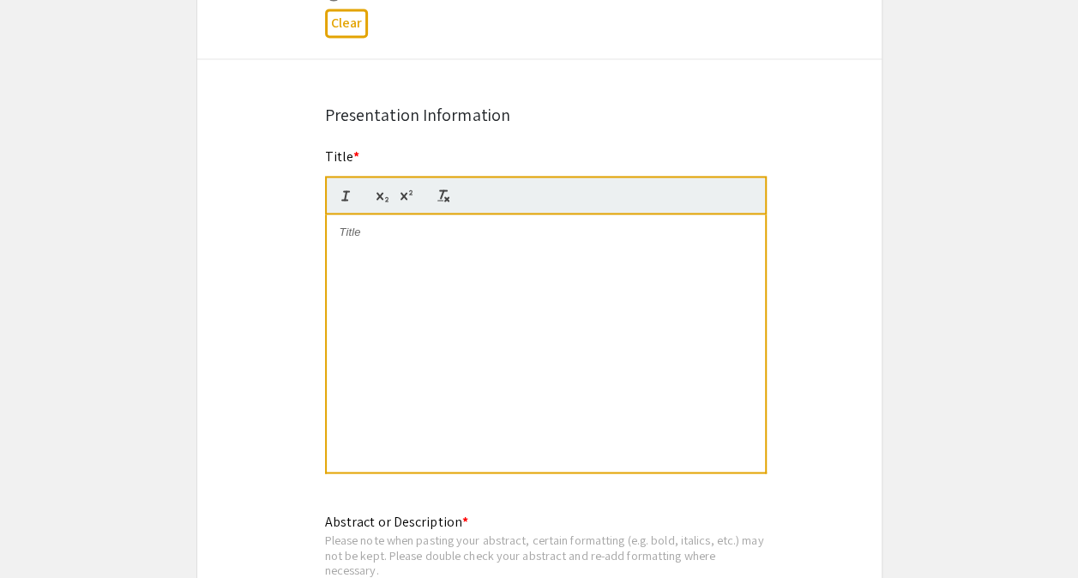
click at [470, 271] on div at bounding box center [546, 342] width 438 height 257
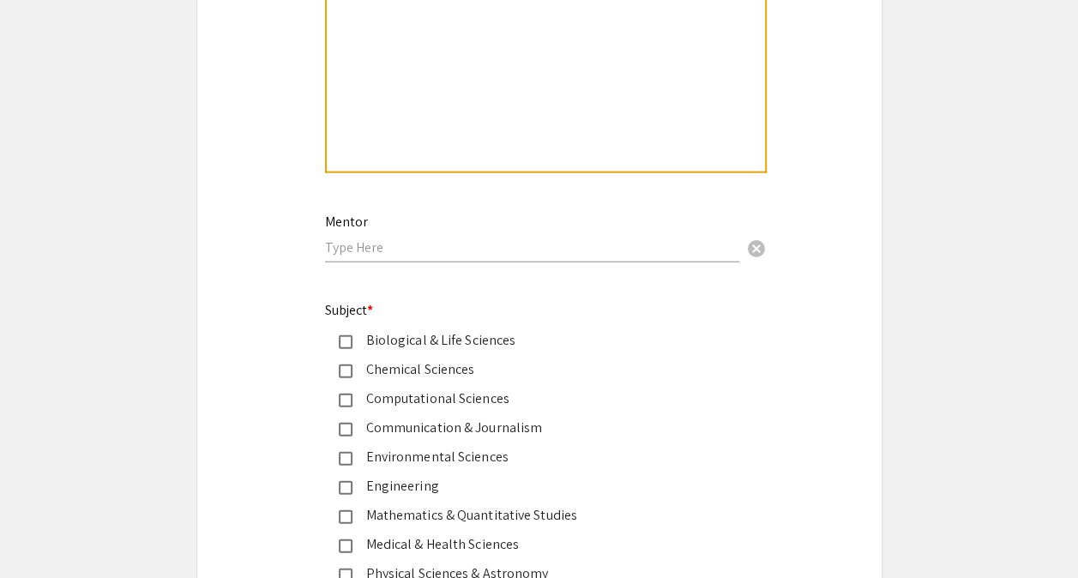
scroll to position [2018, 0]
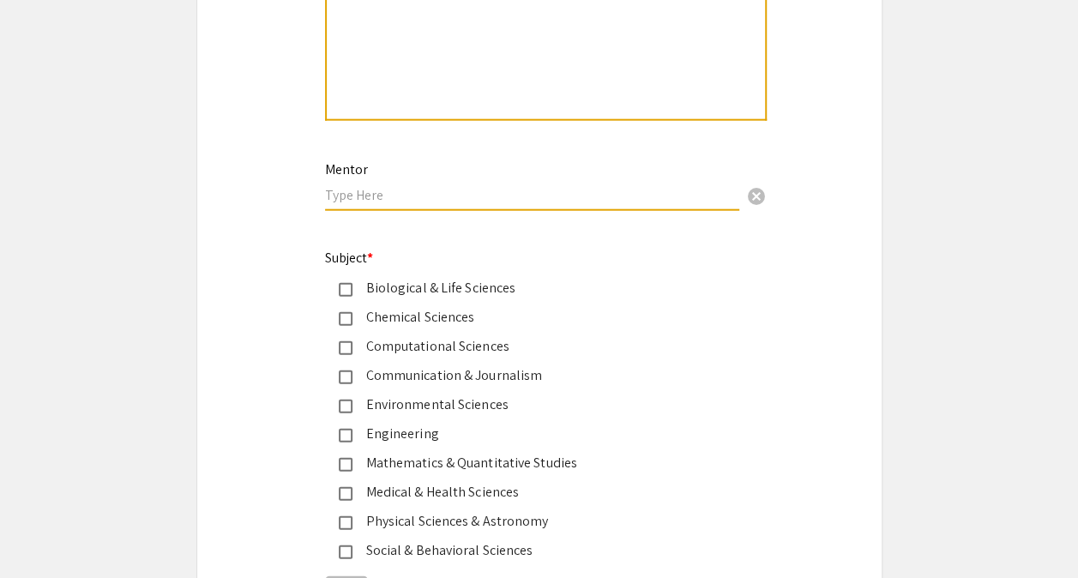
click at [542, 193] on input "text" at bounding box center [532, 195] width 414 height 18
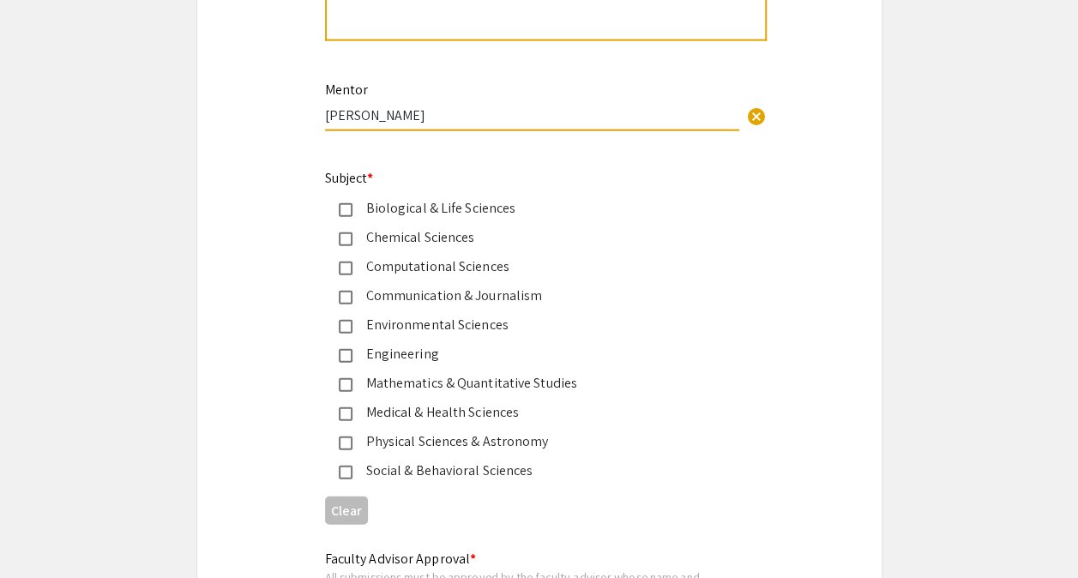
scroll to position [2102, 0]
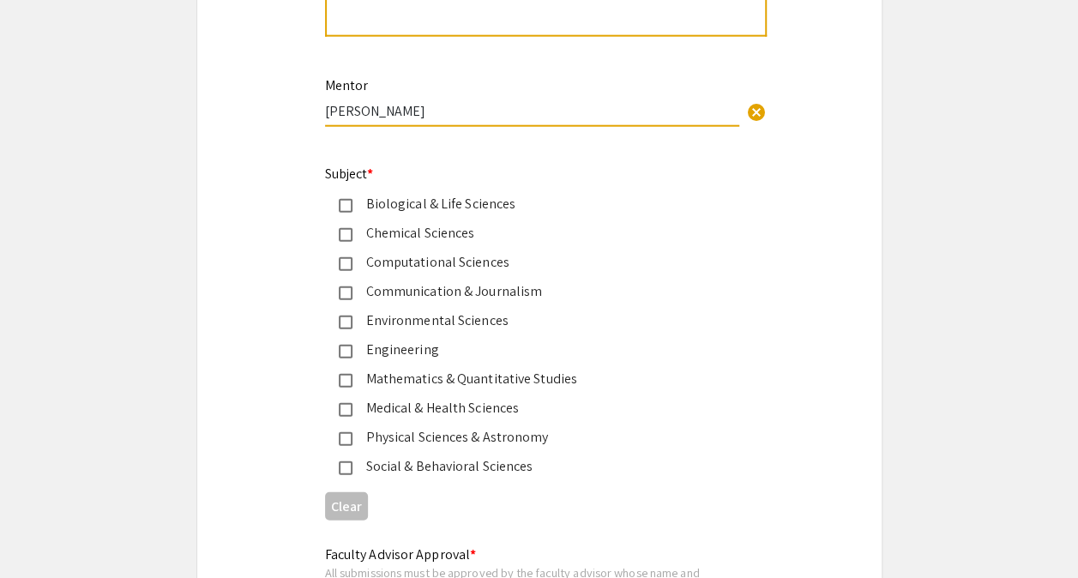
type input "Dr. Uduebor"
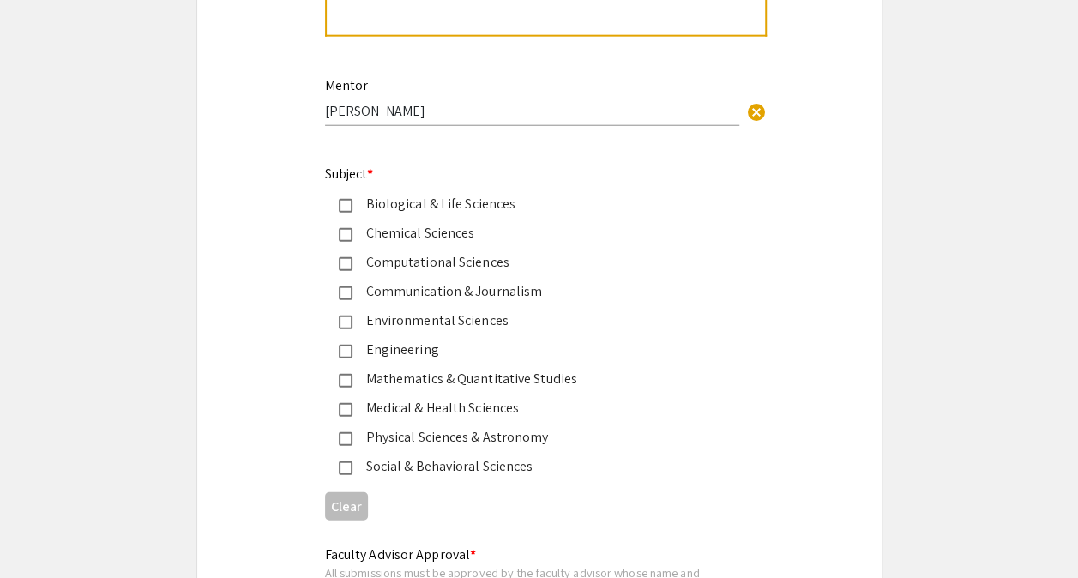
click at [345, 324] on mat-pseudo-checkbox at bounding box center [346, 323] width 14 height 14
click at [346, 351] on mat-pseudo-checkbox at bounding box center [346, 352] width 14 height 14
click at [372, 325] on div "Environmental Sciences" at bounding box center [533, 320] width 360 height 21
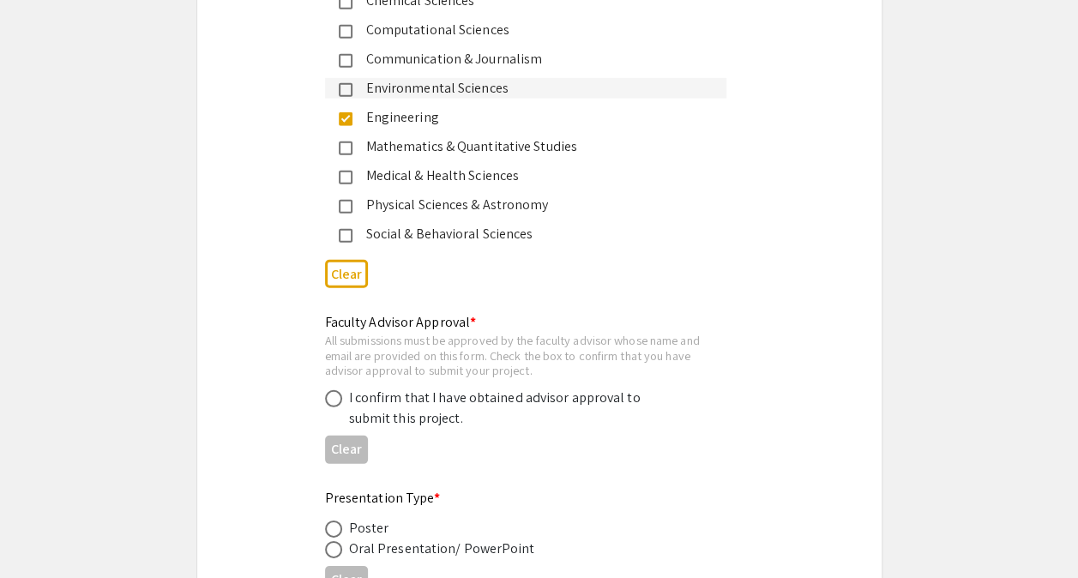
scroll to position [2379, 0]
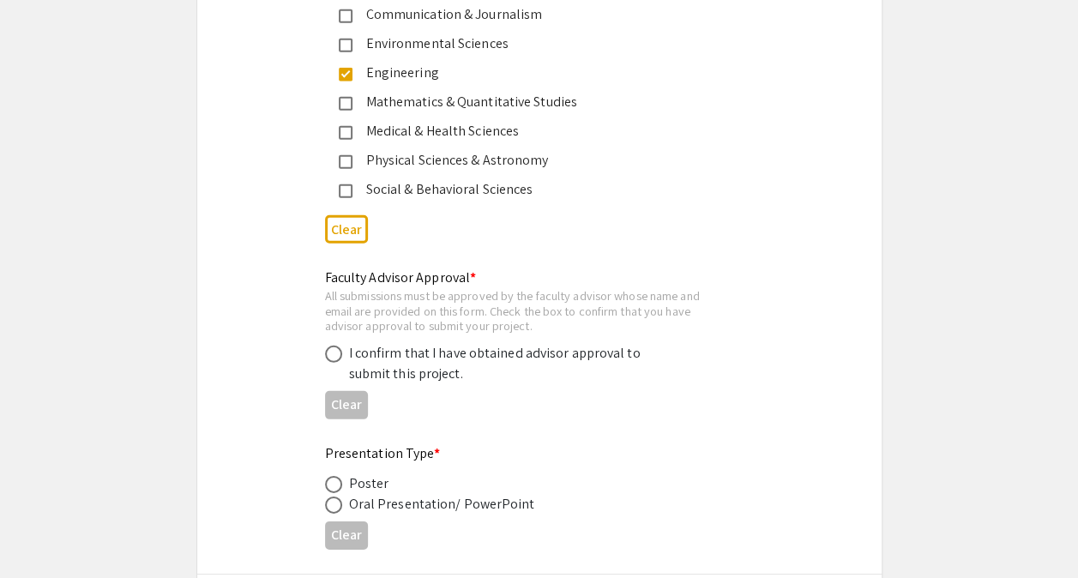
click at [328, 355] on span at bounding box center [333, 354] width 17 height 17
click at [328, 355] on input "radio" at bounding box center [333, 354] width 17 height 17
radio input "true"
click at [333, 476] on mat-radio-button at bounding box center [337, 483] width 24 height 21
click at [330, 482] on span at bounding box center [333, 484] width 17 height 17
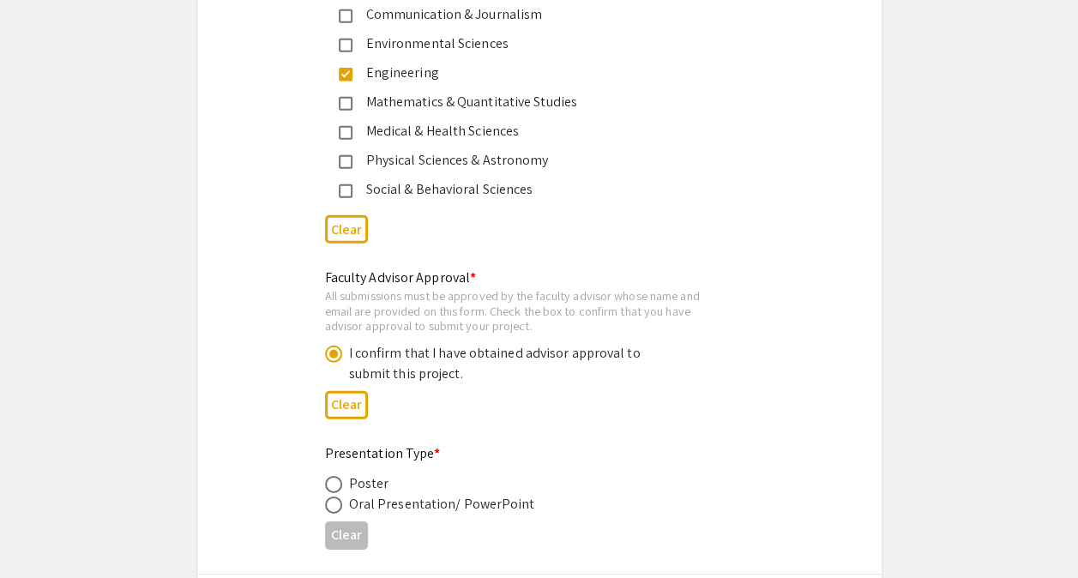
click at [330, 482] on input "radio" at bounding box center [333, 484] width 17 height 17
radio input "true"
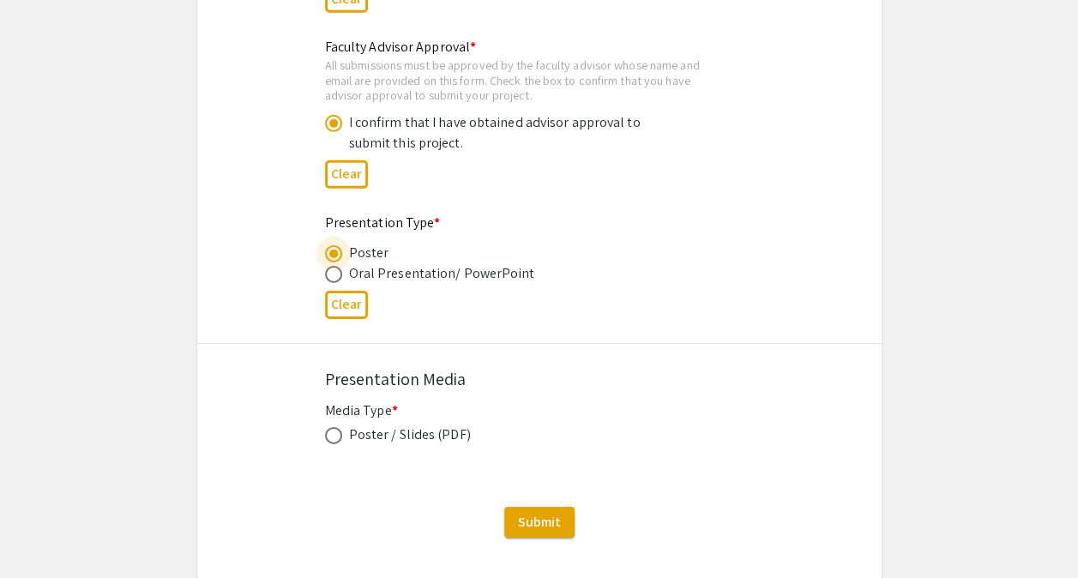
scroll to position [2609, 0]
click at [340, 443] on span at bounding box center [333, 436] width 17 height 17
click at [340, 443] on input "radio" at bounding box center [333, 436] width 17 height 17
radio input "true"
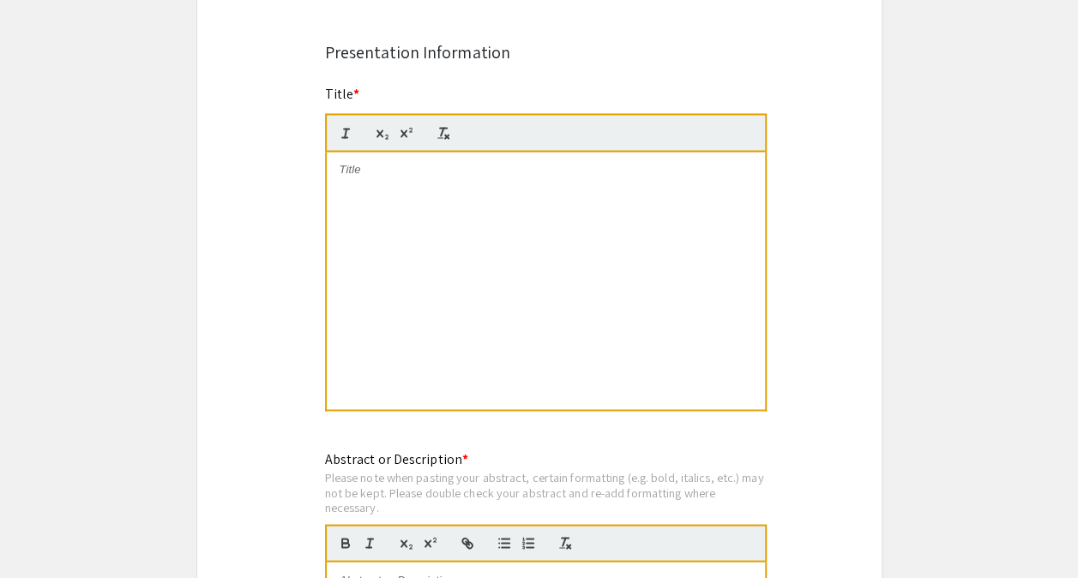
scroll to position [1317, 0]
click at [431, 186] on div at bounding box center [546, 281] width 438 height 257
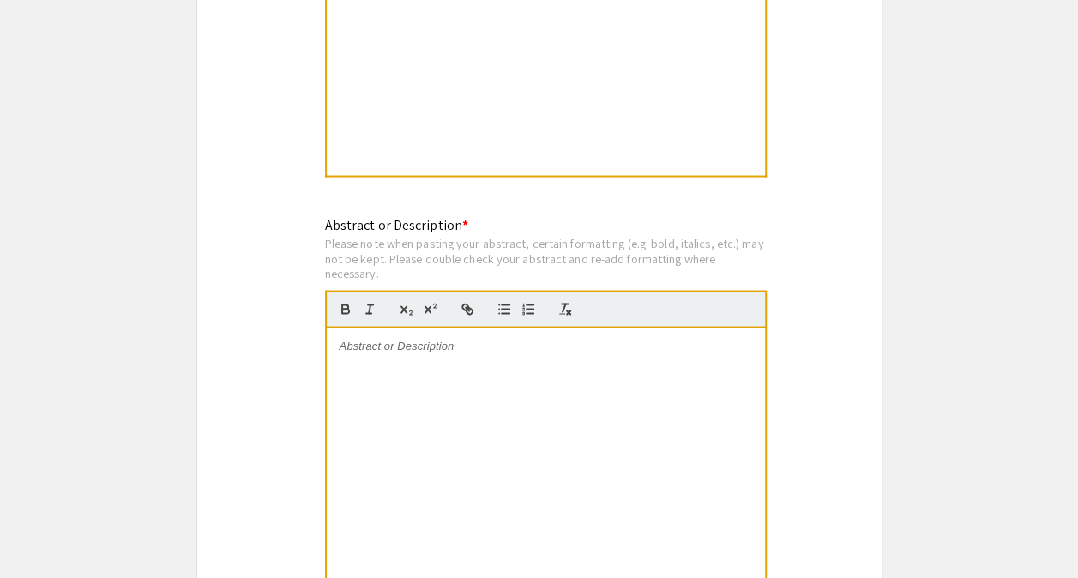
scroll to position [1556, 0]
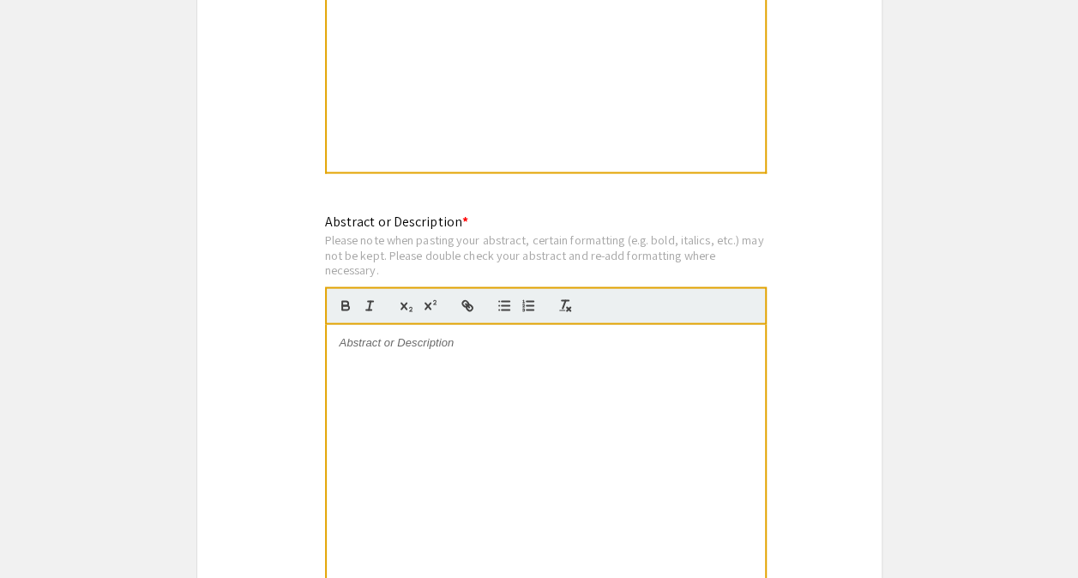
click at [558, 367] on div at bounding box center [546, 452] width 438 height 257
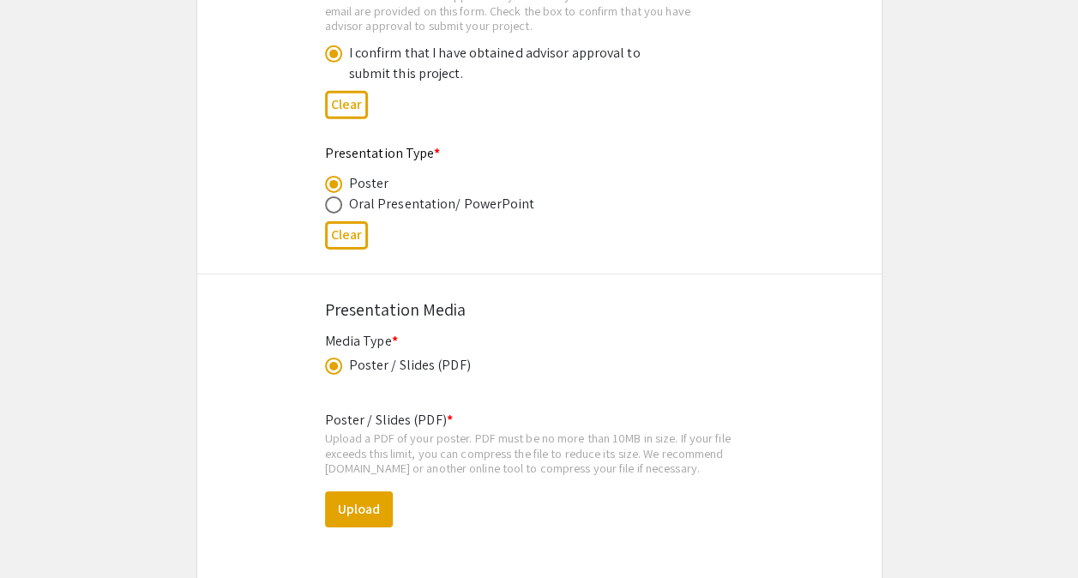
scroll to position [2682, 0]
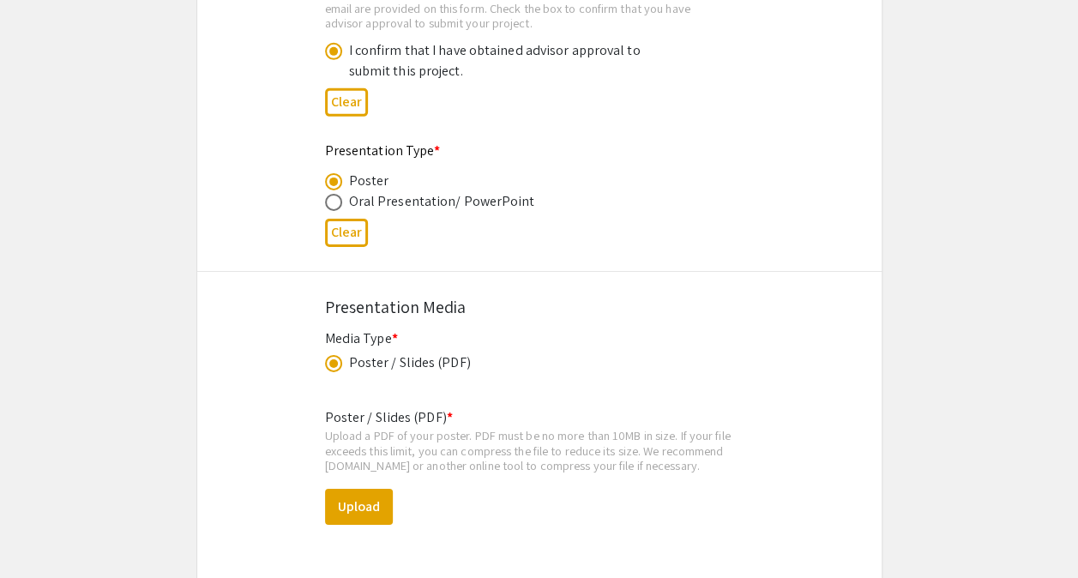
click at [337, 365] on span at bounding box center [333, 363] width 17 height 17
click at [337, 365] on input "radio" at bounding box center [333, 363] width 17 height 17
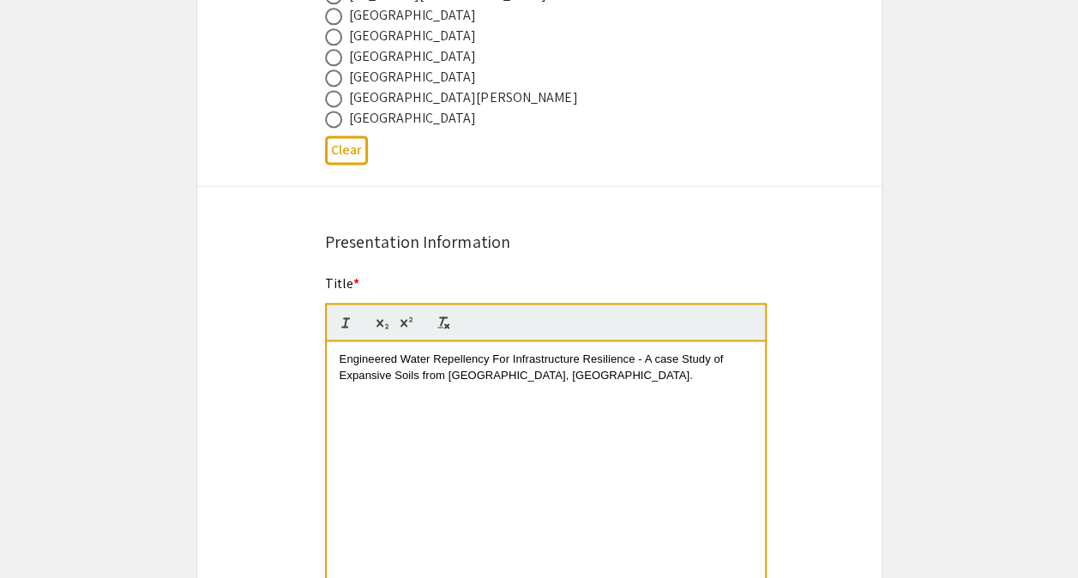
scroll to position [1124, 0]
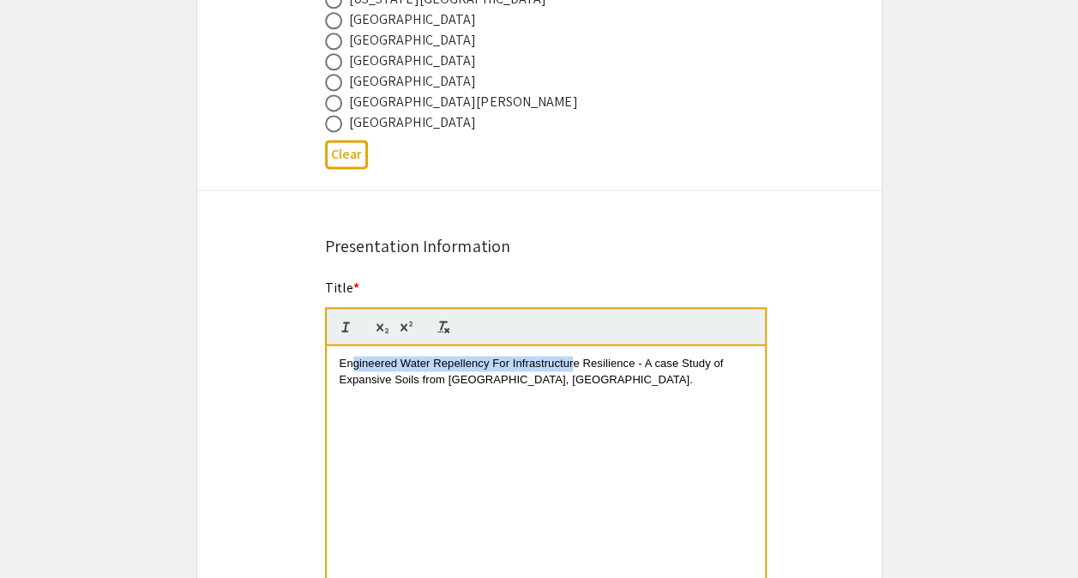
drag, startPoint x: 573, startPoint y: 370, endPoint x: 352, endPoint y: 343, distance: 222.9
click at [352, 343] on quill-editor "Engineered Water Repellency For Infrastructure Resilience - A case Study of Exp…" at bounding box center [546, 456] width 442 height 298
click at [564, 379] on p "Engineered Water Repellency For Infrastructure Resilience - A case Study of Exp…" at bounding box center [546, 372] width 413 height 32
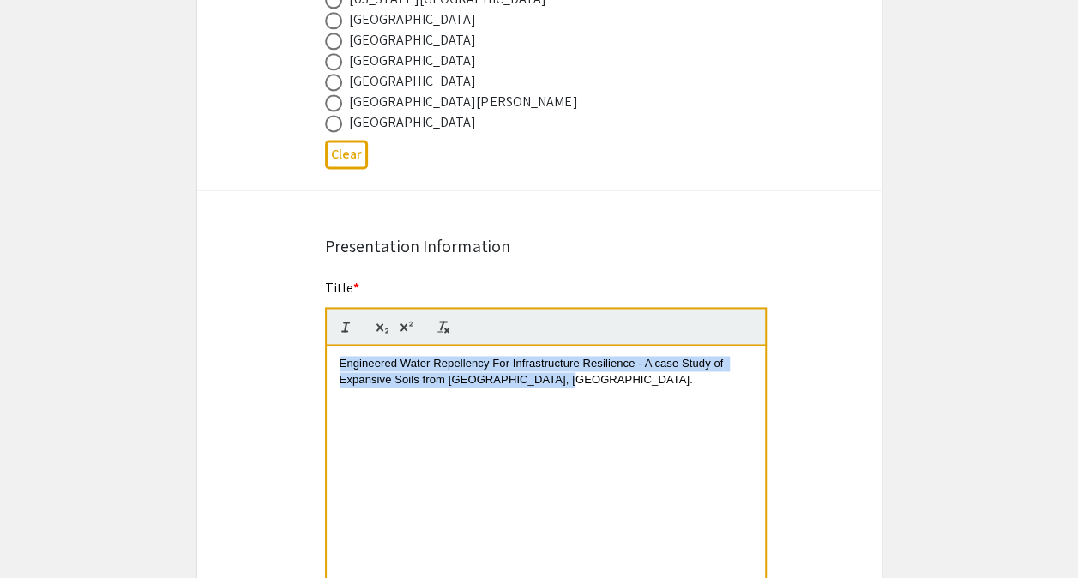
drag, startPoint x: 564, startPoint y: 379, endPoint x: 319, endPoint y: 364, distance: 244.9
click at [319, 364] on div "Title * Engineered Water Repellency For Infrastructure Resilience - A case Stud…" at bounding box center [539, 454] width 455 height 352
copy span "Engineered Water Repellency For Infrastructure Resilience - A case Study of Exp…"
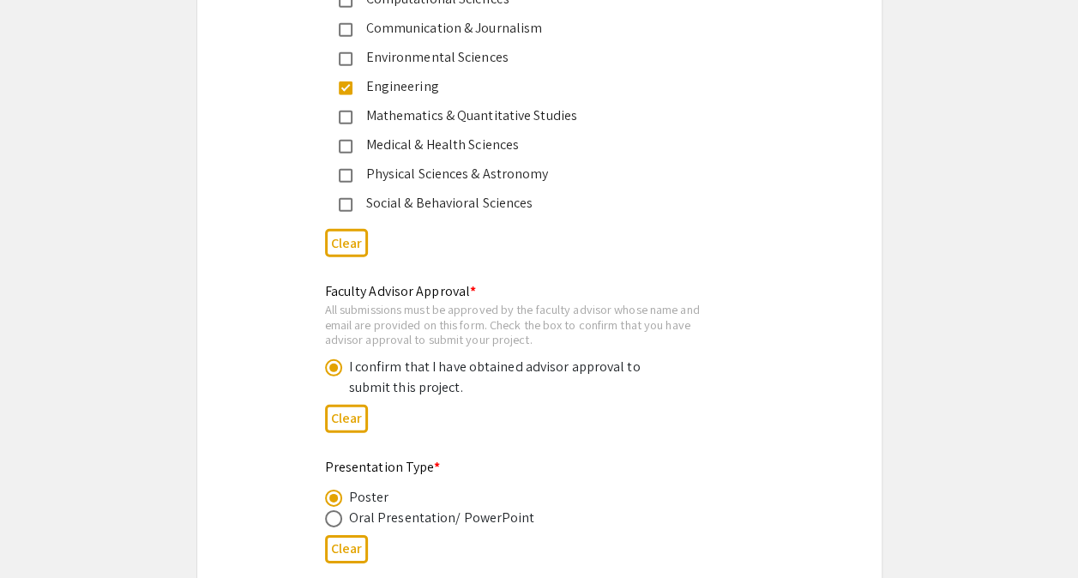
scroll to position [2868, 0]
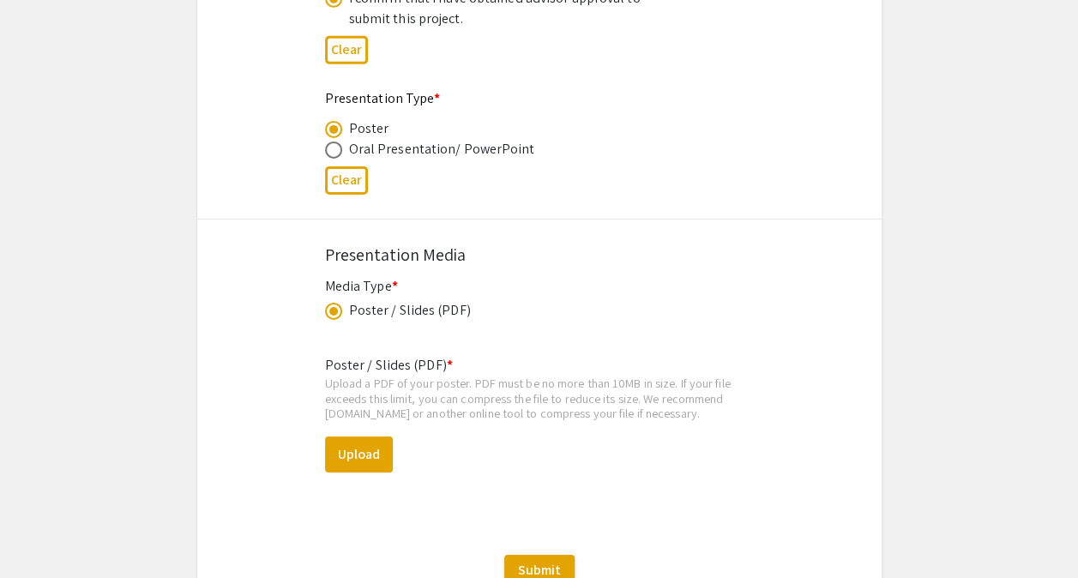
scroll to position [2734, 0]
click at [379, 456] on button "Upload" at bounding box center [359, 455] width 68 height 36
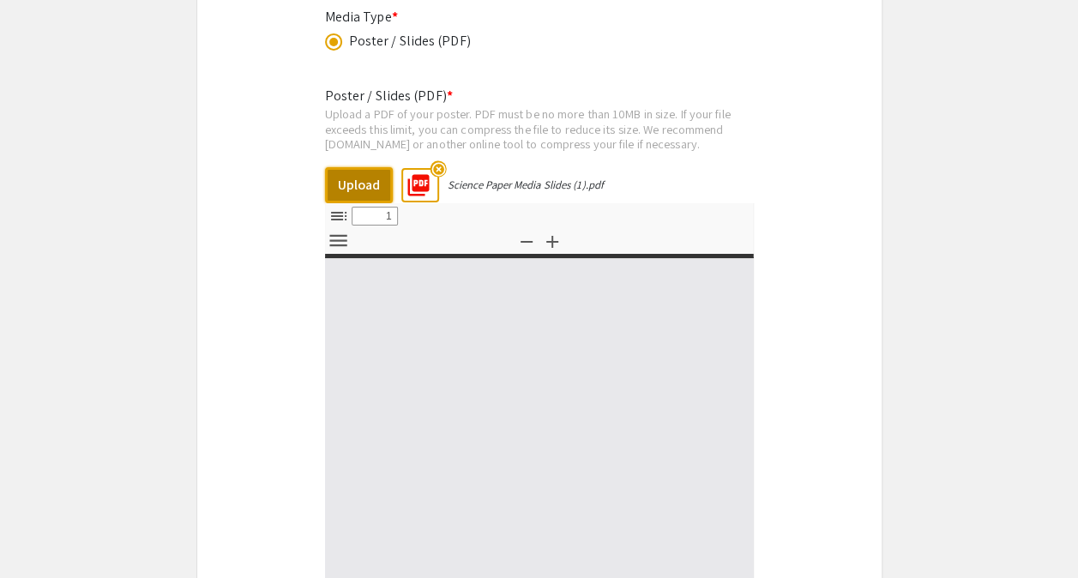
select select "custom"
type input "0"
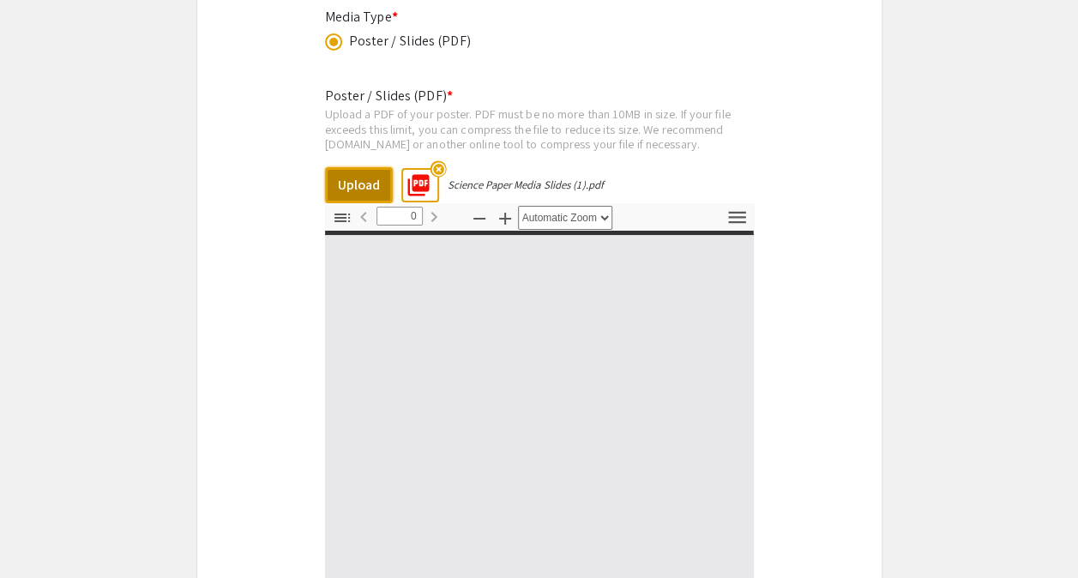
select select "custom"
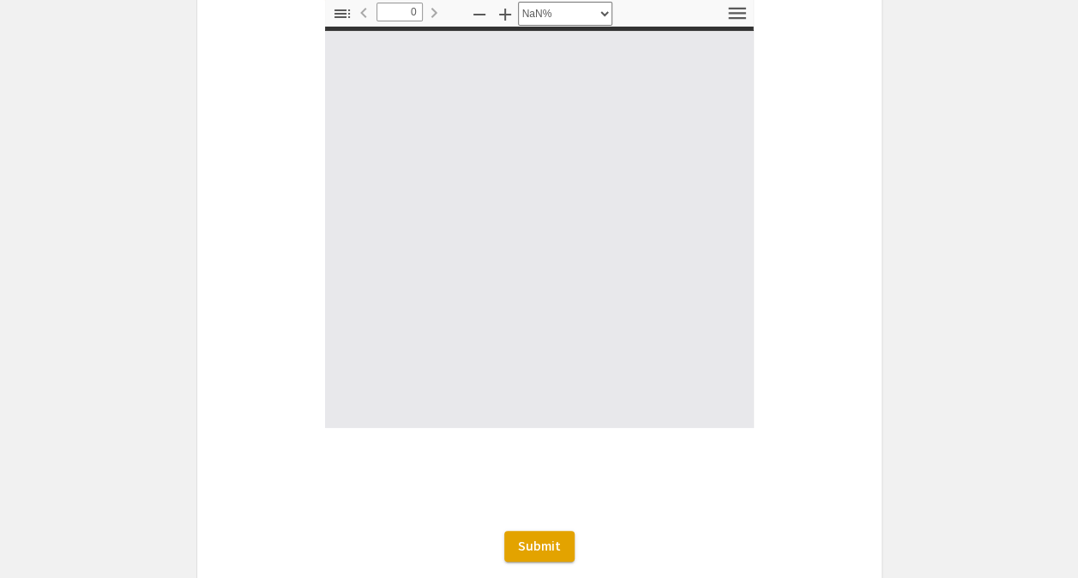
type input "1"
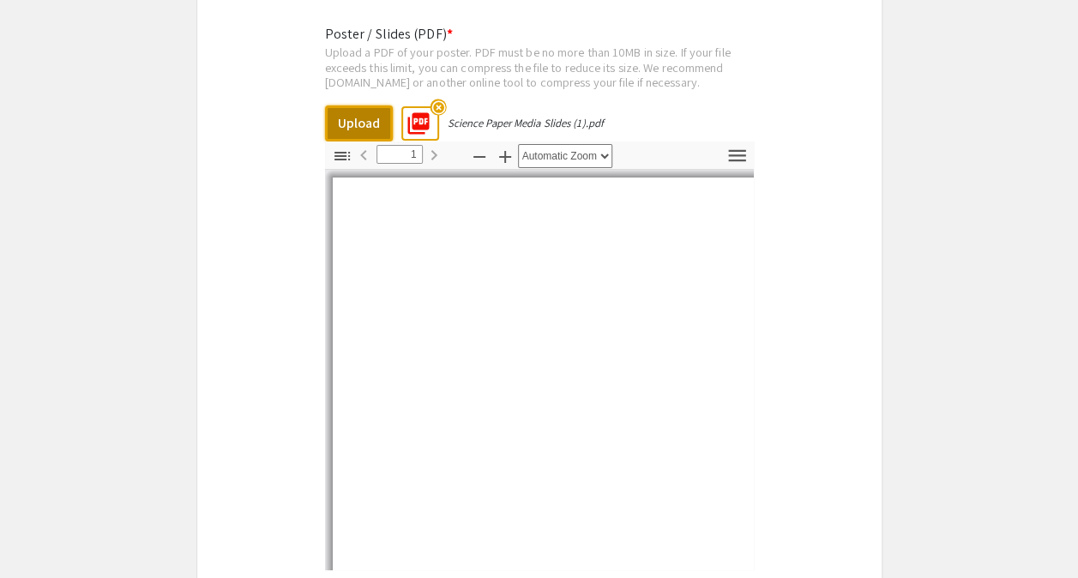
select select "auto"
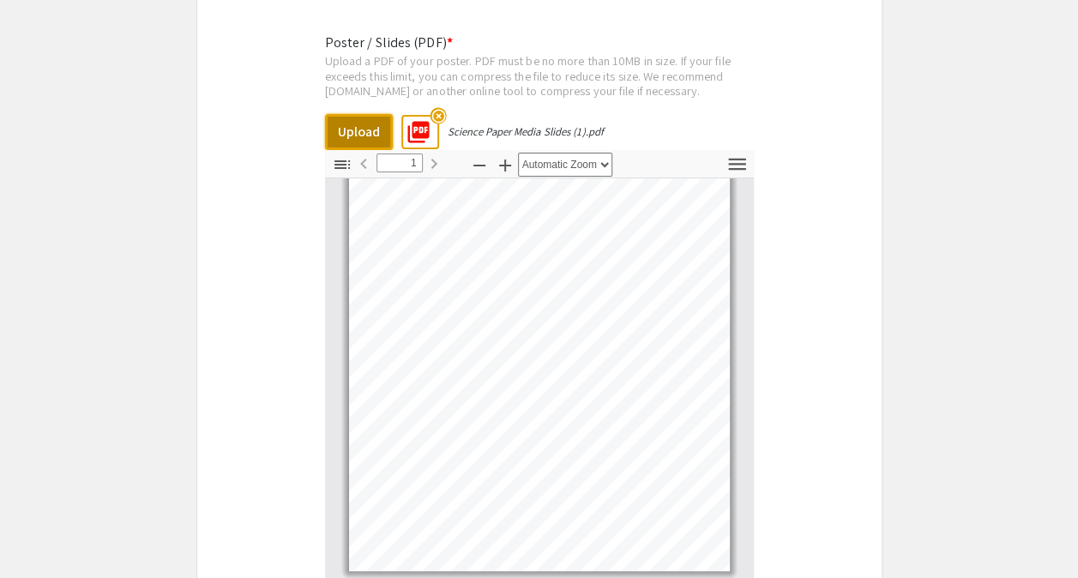
scroll to position [3318, 0]
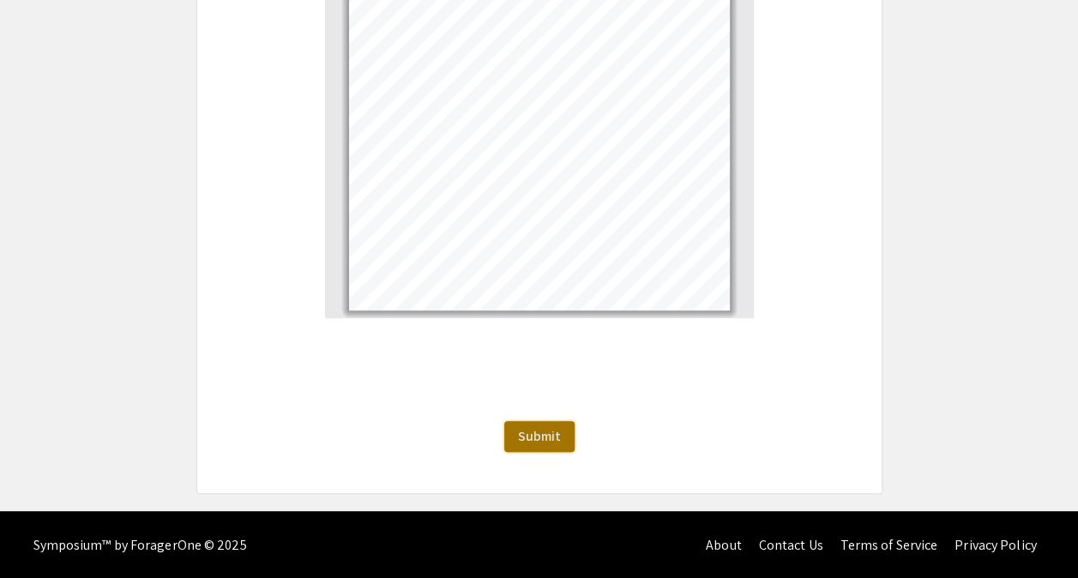
click at [540, 434] on span "Submit" at bounding box center [539, 436] width 43 height 18
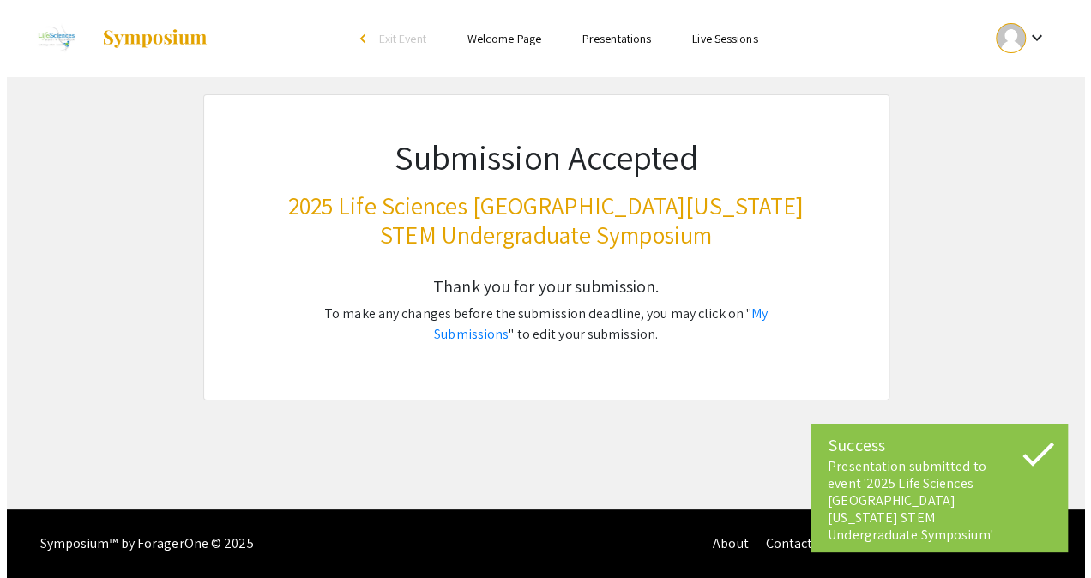
scroll to position [0, 0]
